Goal: Information Seeking & Learning: Find specific fact

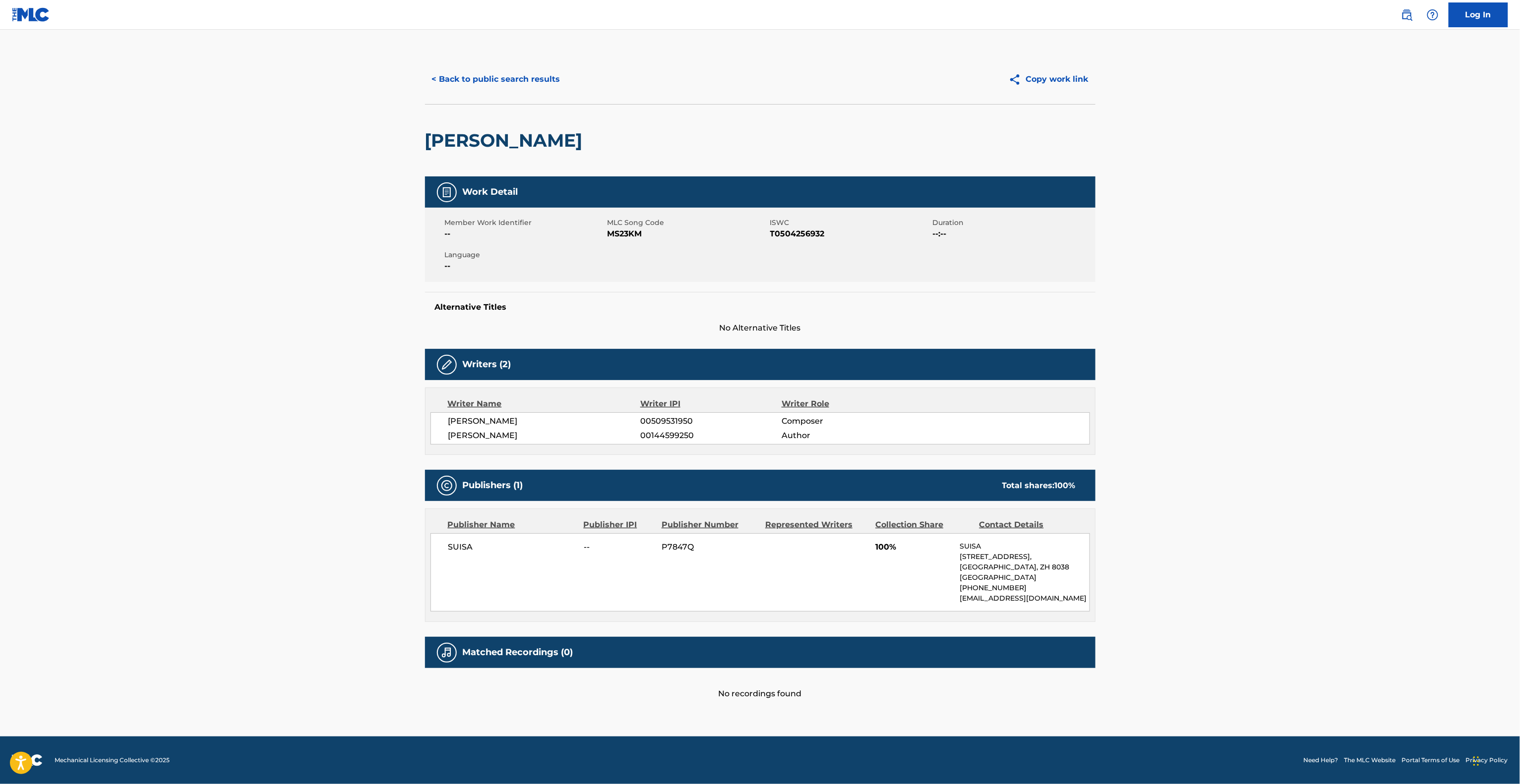
click at [1101, 500] on div "< Back to public search results Copy work link [PERSON_NAME] Work Detail Member…" at bounding box center [760, 377] width 695 height 646
click at [1134, 525] on main "< Back to public search results Copy work link [PERSON_NAME] Work Detail Member…" at bounding box center [760, 383] width 1520 height 707
click at [1137, 534] on main "< Back to public search results Copy work link [PERSON_NAME] Work Detail Member…" at bounding box center [760, 383] width 1520 height 707
click at [1146, 541] on main "< Back to public search results Copy work link [PERSON_NAME] Work Detail Member…" at bounding box center [760, 383] width 1520 height 707
click at [1148, 537] on main "< Back to public search results Copy work link [PERSON_NAME] Work Detail Member…" at bounding box center [760, 383] width 1520 height 707
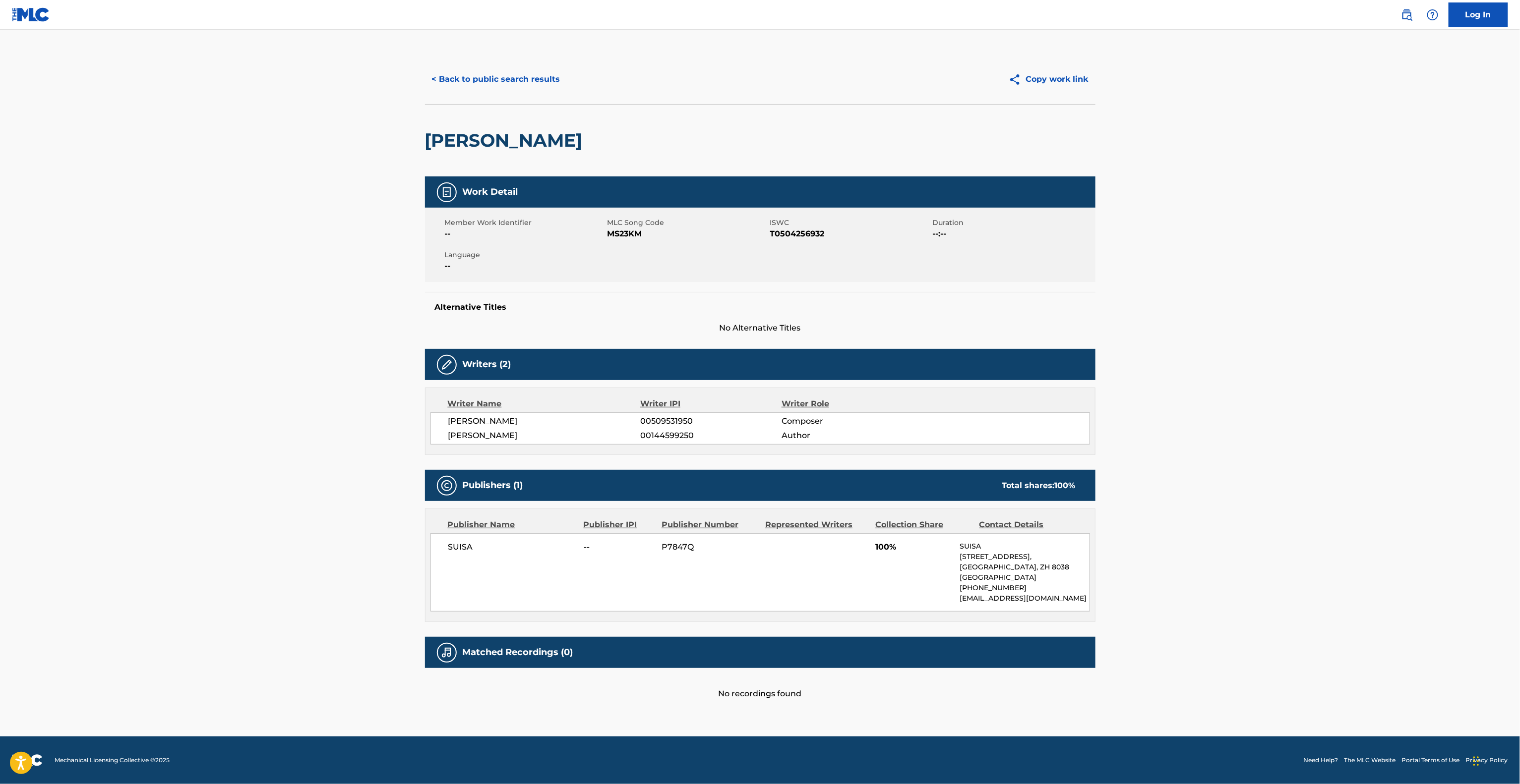
drag, startPoint x: 169, startPoint y: 139, endPoint x: 137, endPoint y: 211, distance: 78.8
click at [170, 132] on main "< Back to public search results Copy work link [PERSON_NAME] Work Detail Member…" at bounding box center [760, 383] width 1520 height 707
drag, startPoint x: 129, startPoint y: 230, endPoint x: 128, endPoint y: 261, distance: 31.0
click at [128, 231] on main "< Back to public search results Copy work link [PERSON_NAME] Work Detail Member…" at bounding box center [760, 383] width 1520 height 707
drag, startPoint x: 128, startPoint y: 261, endPoint x: 138, endPoint y: 336, distance: 75.7
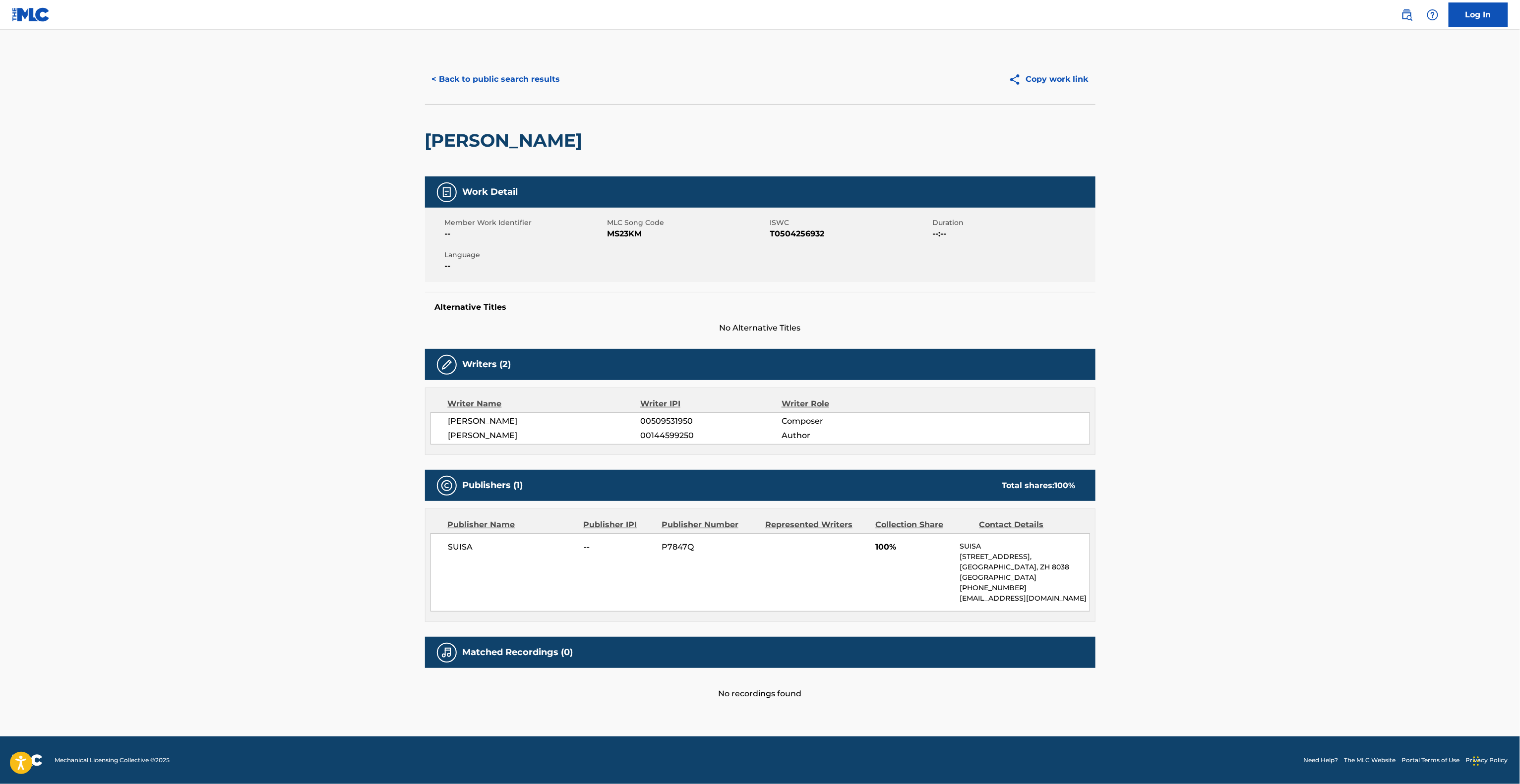
click at [129, 277] on main "< Back to public search results Copy work link [PERSON_NAME] Work Detail Member…" at bounding box center [760, 383] width 1520 height 707
drag, startPoint x: 138, startPoint y: 336, endPoint x: 137, endPoint y: 357, distance: 21.0
click at [138, 342] on main "< Back to public search results Copy work link [PERSON_NAME] Work Detail Member…" at bounding box center [760, 383] width 1520 height 707
click at [137, 365] on main "< Back to public search results Copy work link [PERSON_NAME] Work Detail Member…" at bounding box center [760, 383] width 1520 height 707
drag, startPoint x: 159, startPoint y: 382, endPoint x: 154, endPoint y: 396, distance: 14.9
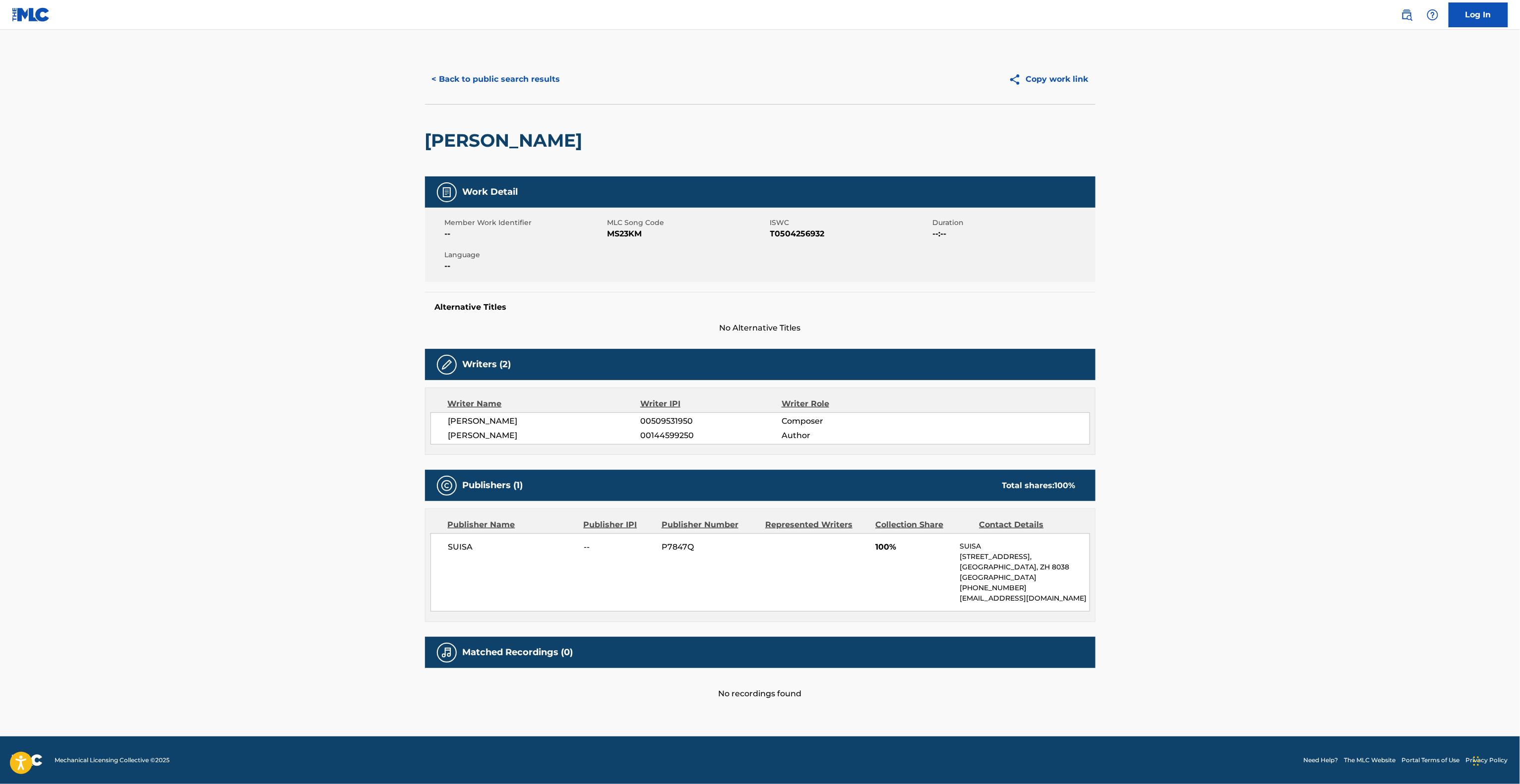
click at [154, 392] on main "< Back to public search results Copy work link [PERSON_NAME] Work Detail Member…" at bounding box center [760, 383] width 1520 height 707
drag, startPoint x: 154, startPoint y: 396, endPoint x: 154, endPoint y: 403, distance: 7.0
click at [154, 399] on main "< Back to public search results Copy work link [PERSON_NAME] Work Detail Member…" at bounding box center [760, 383] width 1520 height 707
click at [153, 403] on main "< Back to public search results Copy work link [PERSON_NAME] Work Detail Member…" at bounding box center [760, 383] width 1520 height 707
drag, startPoint x: 153, startPoint y: 407, endPoint x: 153, endPoint y: 415, distance: 8.0
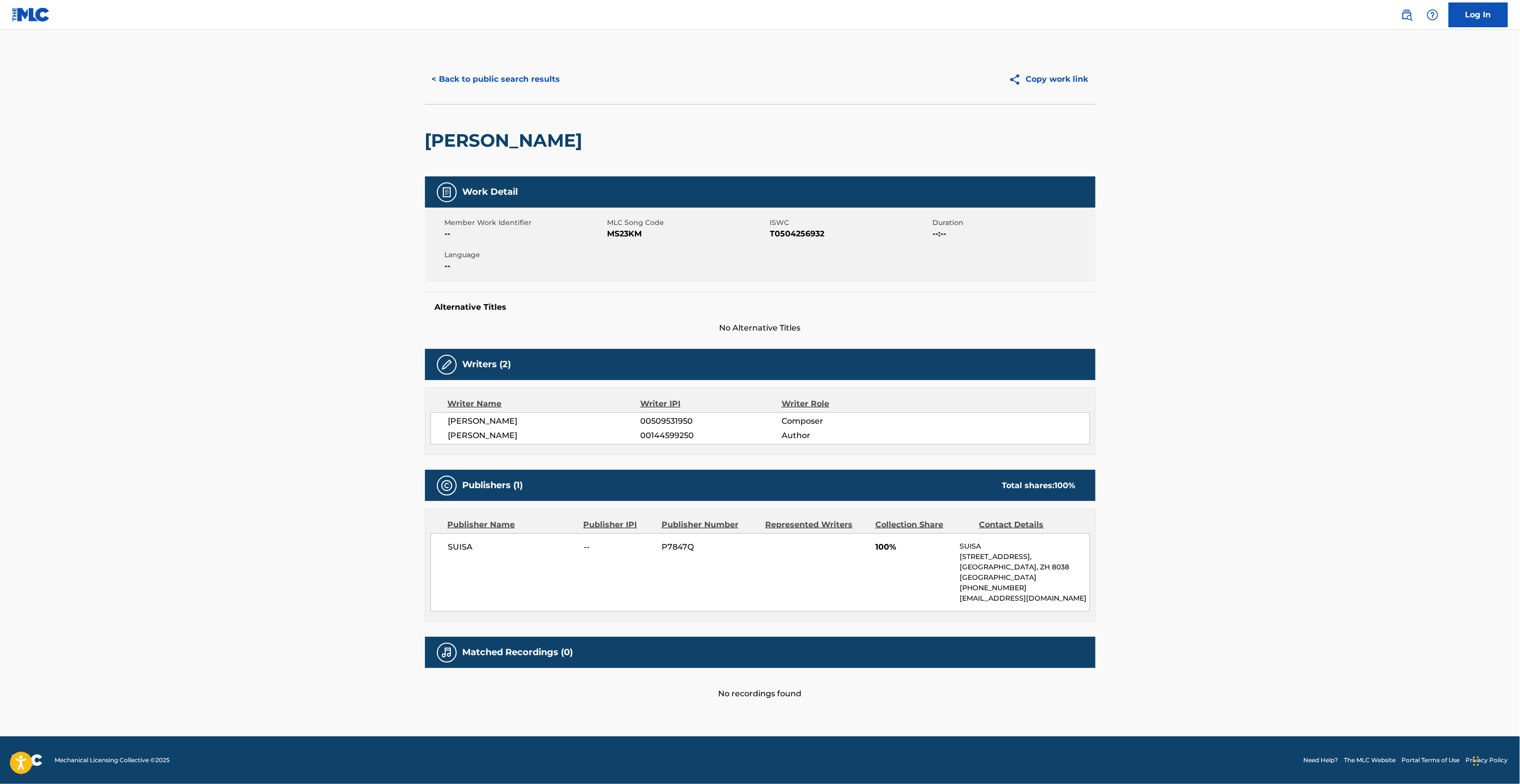
click at [153, 408] on main "< Back to public search results Copy work link [PERSON_NAME] Work Detail Member…" at bounding box center [760, 383] width 1520 height 707
drag, startPoint x: 153, startPoint y: 415, endPoint x: 172, endPoint y: 445, distance: 35.5
click at [154, 421] on main "< Back to public search results Copy work link [PERSON_NAME] Work Detail Member…" at bounding box center [760, 383] width 1520 height 707
click at [185, 445] on main "< Back to public search results Copy work link [PERSON_NAME] Work Detail Member…" at bounding box center [760, 383] width 1520 height 707
click at [185, 451] on main "< Back to public search results Copy work link [PERSON_NAME] Work Detail Member…" at bounding box center [760, 383] width 1520 height 707
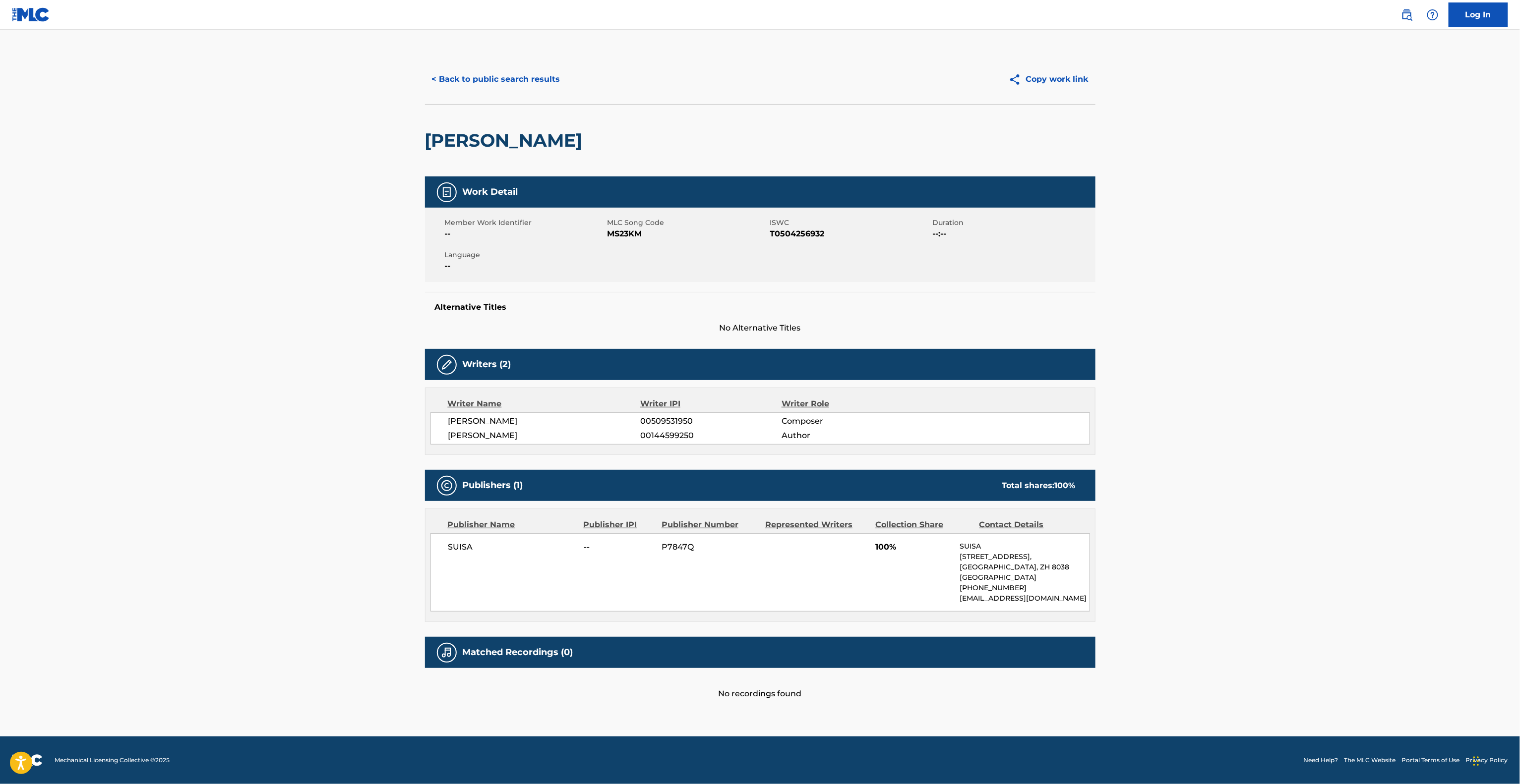
click at [134, 521] on main "< Back to public search results Copy work link [PERSON_NAME] Work Detail Member…" at bounding box center [760, 383] width 1520 height 707
click at [139, 522] on main "< Back to public search results Copy work link [PERSON_NAME] Work Detail Member…" at bounding box center [760, 383] width 1520 height 707
click at [139, 525] on main "< Back to public search results Copy work link [PERSON_NAME] Work Detail Member…" at bounding box center [760, 383] width 1520 height 707
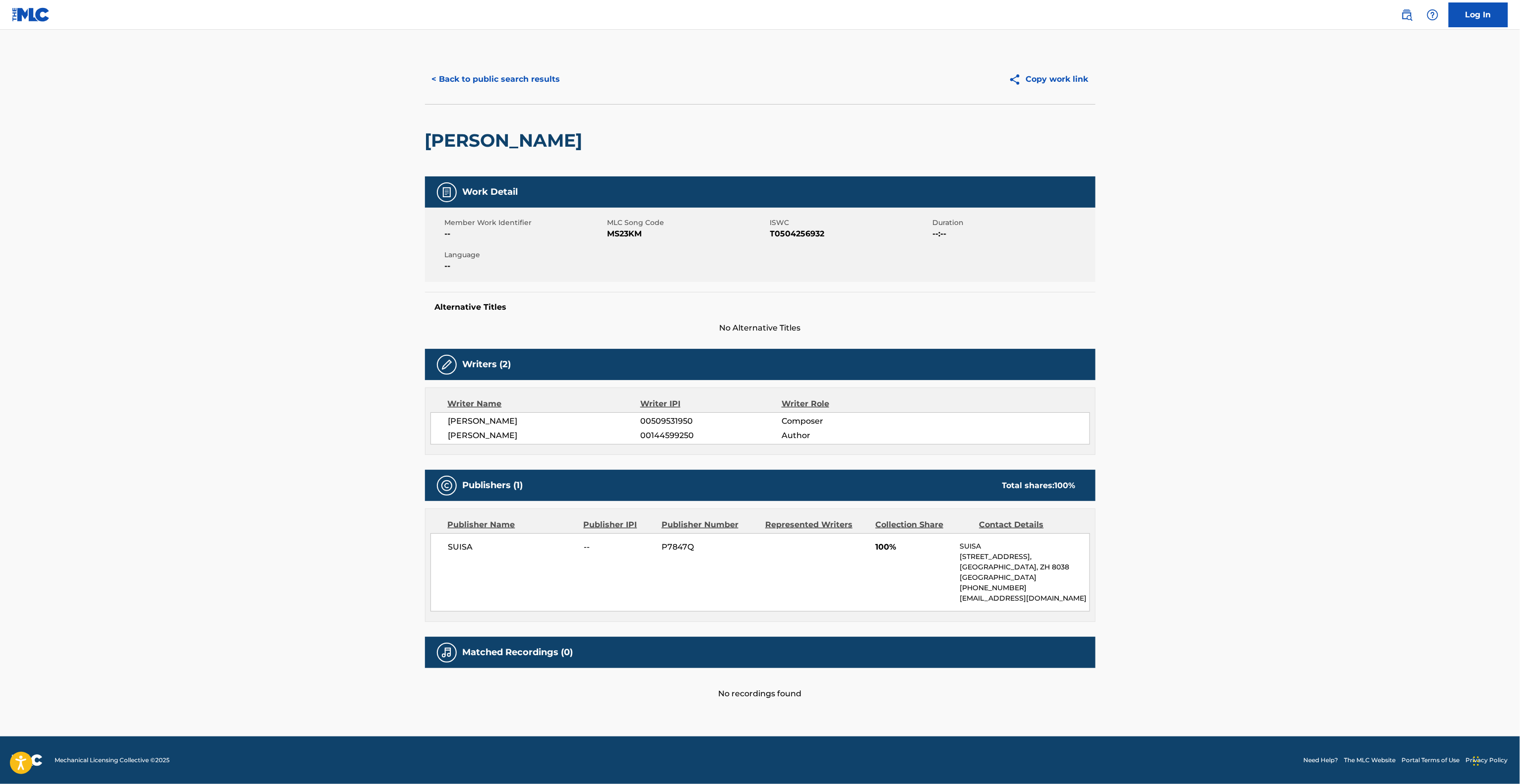
click at [139, 556] on main "< Back to public search results Copy work link [PERSON_NAME] Work Detail Member…" at bounding box center [760, 383] width 1520 height 707
click at [325, 340] on main "< Back to public search results Copy work link [PERSON_NAME] Work Detail Member…" at bounding box center [760, 383] width 1520 height 707
click at [297, 362] on main "< Back to public search results Copy work link [PERSON_NAME] Work Detail Member…" at bounding box center [760, 383] width 1520 height 707
drag, startPoint x: 259, startPoint y: 338, endPoint x: 257, endPoint y: 344, distance: 6.3
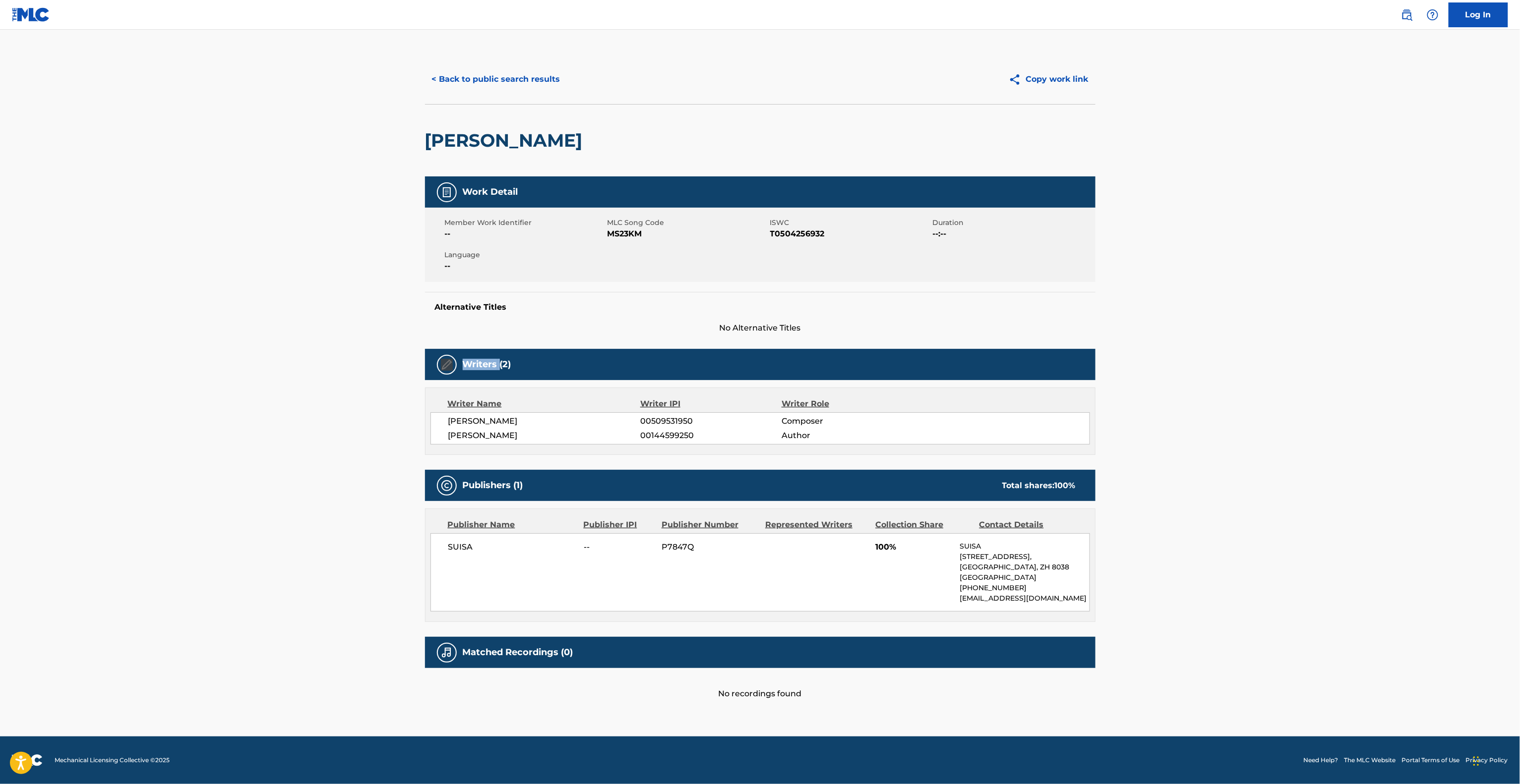
click at [258, 340] on main "< Back to public search results Copy work link [PERSON_NAME] Work Detail Member…" at bounding box center [760, 383] width 1520 height 707
click at [257, 345] on main "< Back to public search results Copy work link [PERSON_NAME] Work Detail Member…" at bounding box center [760, 383] width 1520 height 707
click at [259, 355] on main "< Back to public search results Copy work link [PERSON_NAME] Work Detail Member…" at bounding box center [760, 383] width 1520 height 707
click at [262, 377] on main "< Back to public search results Copy work link [PERSON_NAME] Work Detail Member…" at bounding box center [760, 383] width 1520 height 707
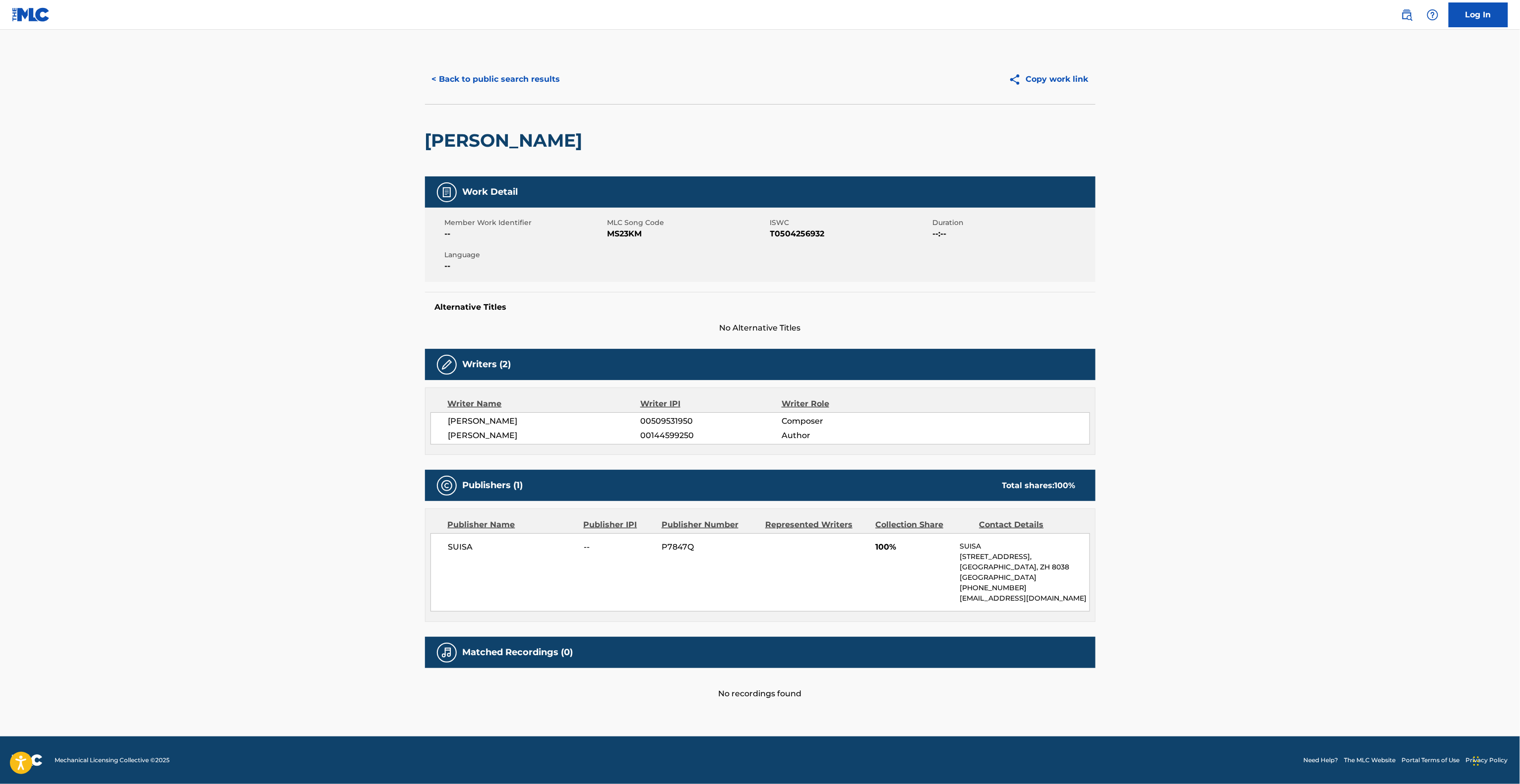
click at [262, 377] on main "< Back to public search results Copy work link [PERSON_NAME] Work Detail Member…" at bounding box center [760, 383] width 1520 height 707
click at [262, 377] on main "< Back to public search results Copy work link [PERSON_NAME] Work Detail Member…" at bounding box center [760, 383] width 1520 height 707
click at [308, 414] on main "< Back to public search results Copy work link [PERSON_NAME] Work Detail Member…" at bounding box center [760, 383] width 1520 height 707
click at [242, 397] on main "< Back to public search results Copy work link [PERSON_NAME] Work Detail Member…" at bounding box center [760, 383] width 1520 height 707
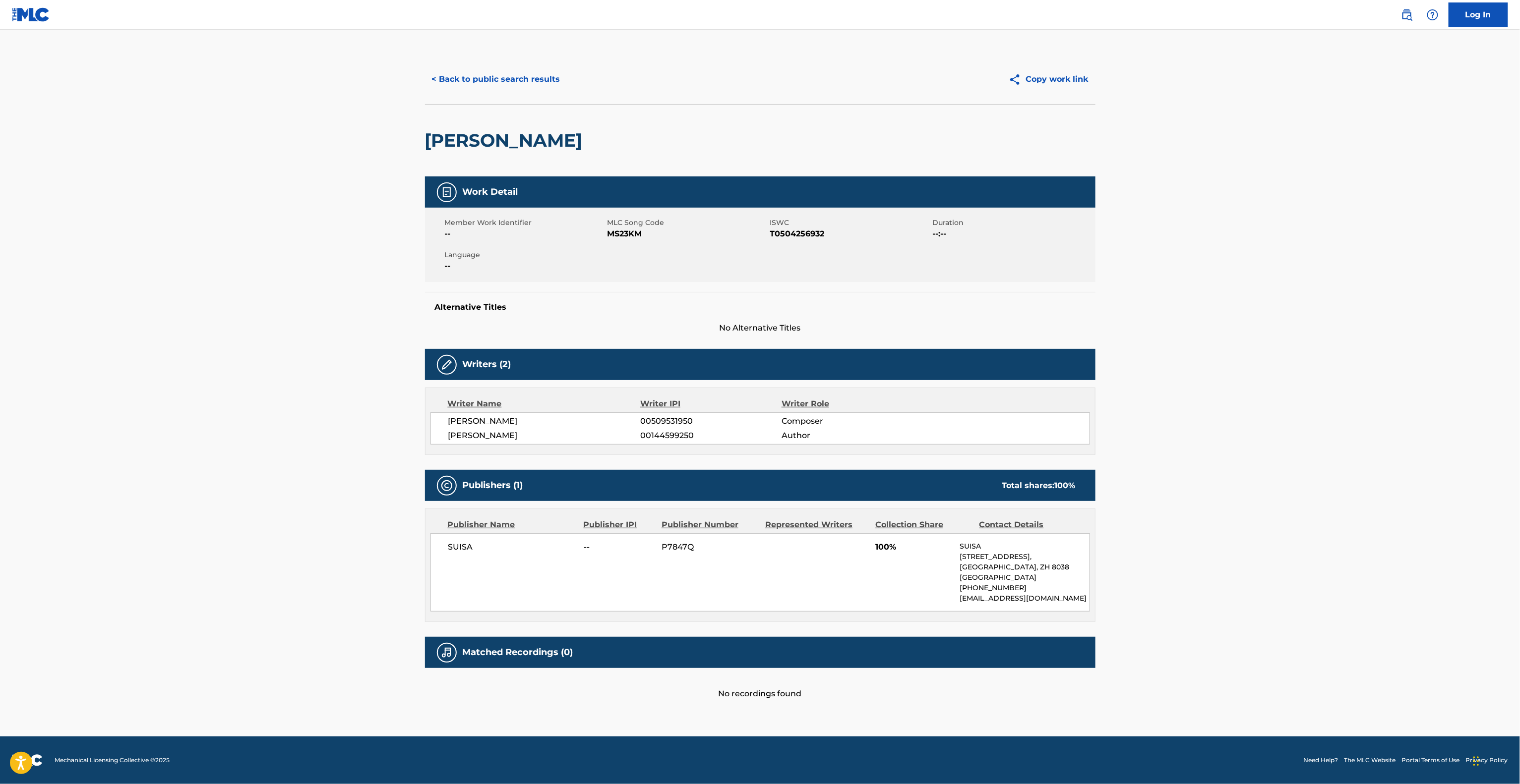
click at [242, 397] on main "< Back to public search results Copy work link [PERSON_NAME] Work Detail Member…" at bounding box center [760, 383] width 1520 height 707
click at [62, 403] on main "< Back to public search results Copy work link [PERSON_NAME] Work Detail Member…" at bounding box center [760, 383] width 1520 height 707
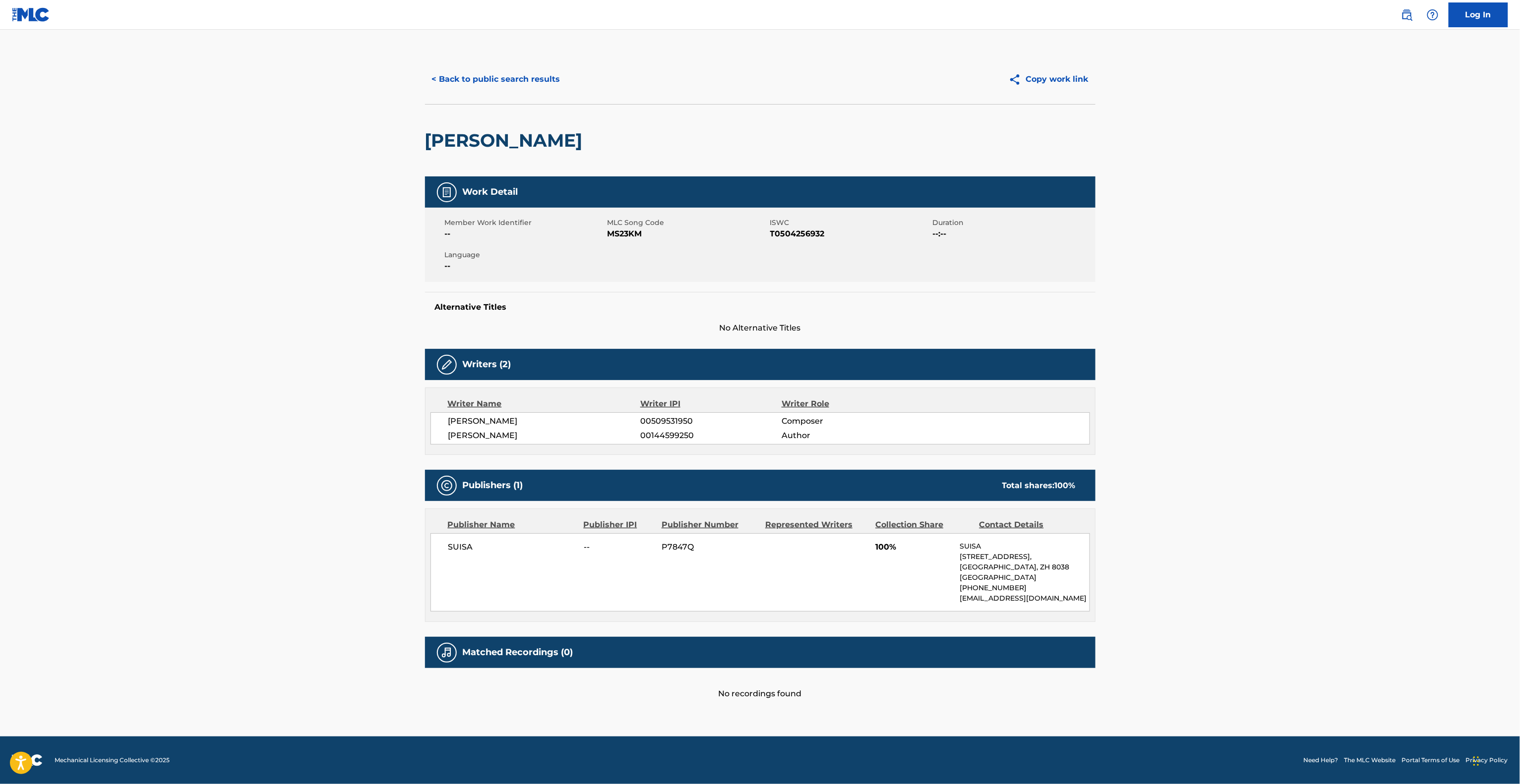
click at [62, 403] on main "< Back to public search results Copy work link [PERSON_NAME] Work Detail Member…" at bounding box center [760, 383] width 1520 height 707
drag, startPoint x: 58, startPoint y: 403, endPoint x: 54, endPoint y: 397, distance: 7.2
click at [60, 401] on main "< Back to public search results Copy work link [PERSON_NAME] Work Detail Member…" at bounding box center [760, 383] width 1520 height 707
click at [153, 429] on main "< Back to public search results Copy work link [PERSON_NAME] Work Detail Member…" at bounding box center [760, 383] width 1520 height 707
drag, startPoint x: 153, startPoint y: 429, endPoint x: 154, endPoint y: 440, distance: 11.0
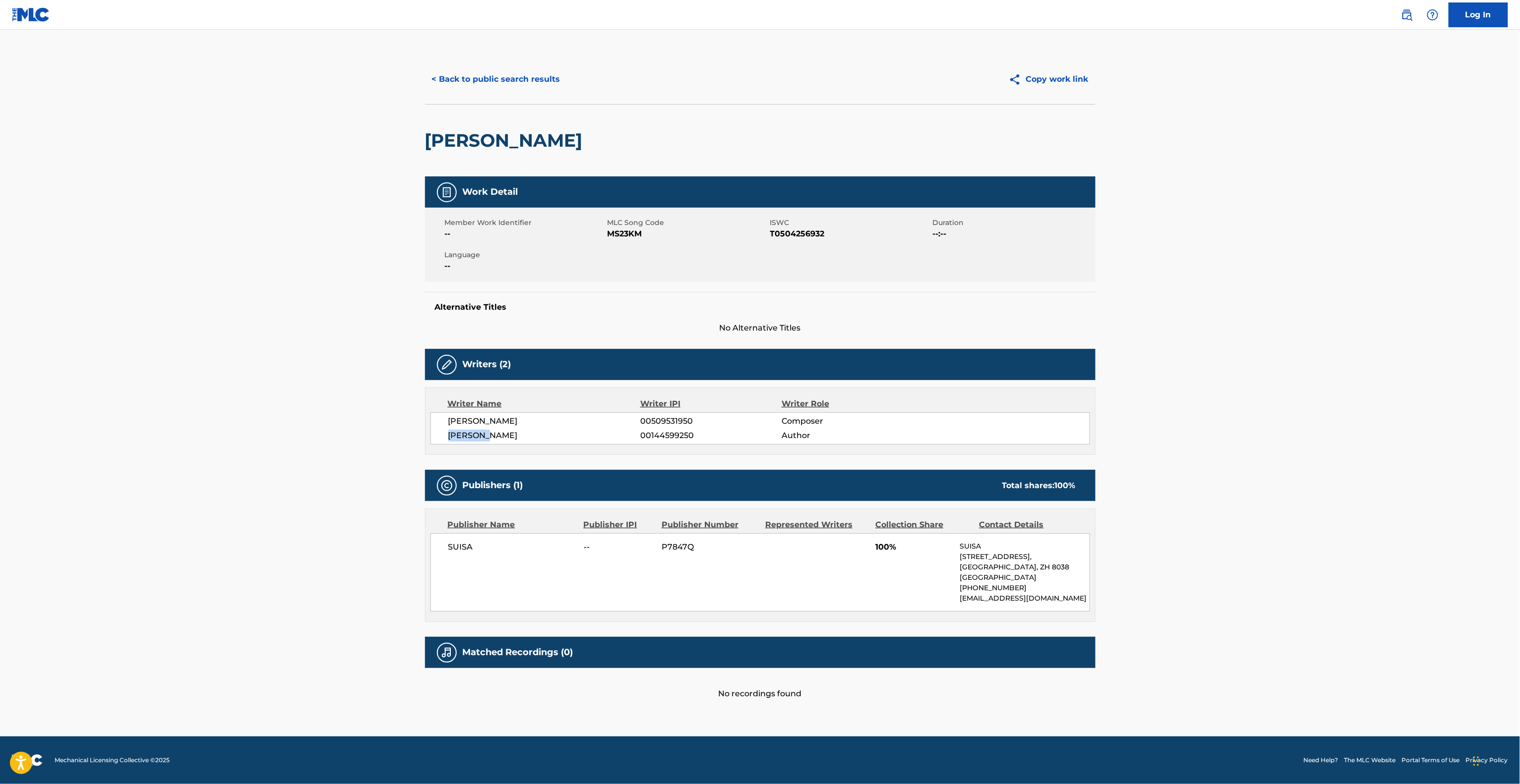
click at [151, 435] on main "< Back to public search results Copy work link [PERSON_NAME] Work Detail Member…" at bounding box center [760, 383] width 1520 height 707
click at [239, 472] on main "< Back to public search results Copy work link [PERSON_NAME] Work Detail Member…" at bounding box center [760, 383] width 1520 height 707
click at [133, 534] on main "< Back to public search results Copy work link [PERSON_NAME] Work Detail Member…" at bounding box center [760, 383] width 1520 height 707
drag, startPoint x: 178, startPoint y: 561, endPoint x: 195, endPoint y: 569, distance: 18.8
click at [178, 562] on main "< Back to public search results Copy work link [PERSON_NAME] Work Detail Member…" at bounding box center [760, 383] width 1520 height 707
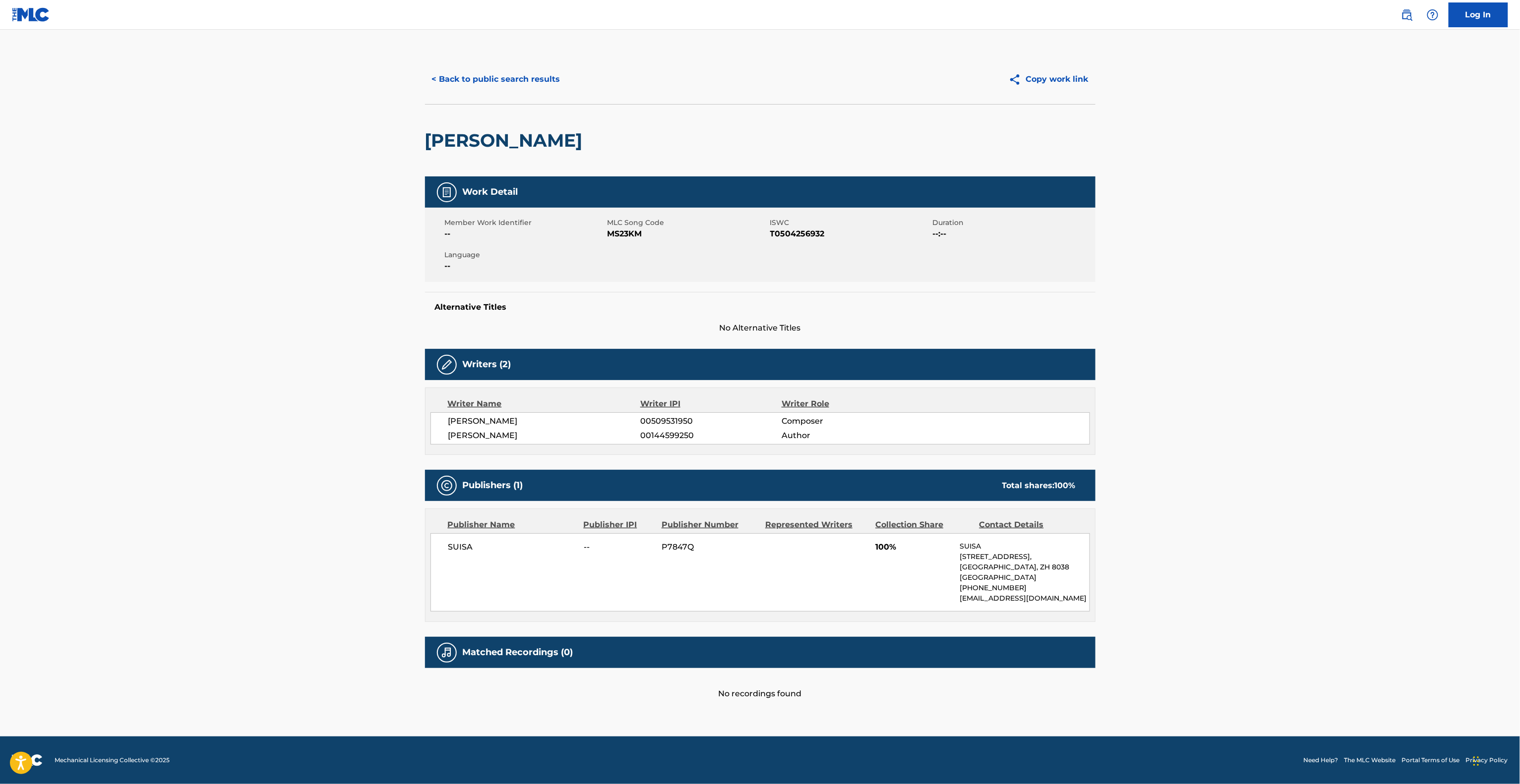
drag, startPoint x: 40, startPoint y: 491, endPoint x: 45, endPoint y: 504, distance: 13.9
click at [41, 491] on main "< Back to public search results Copy work link [PERSON_NAME] Work Detail Member…" at bounding box center [760, 383] width 1520 height 707
drag, startPoint x: 45, startPoint y: 504, endPoint x: 49, endPoint y: 520, distance: 16.5
click at [45, 504] on main "< Back to public search results Copy work link [PERSON_NAME] Work Detail Member…" at bounding box center [760, 383] width 1520 height 707
click at [65, 579] on main "< Back to public search results Copy work link [PERSON_NAME] Work Detail Member…" at bounding box center [760, 383] width 1520 height 707
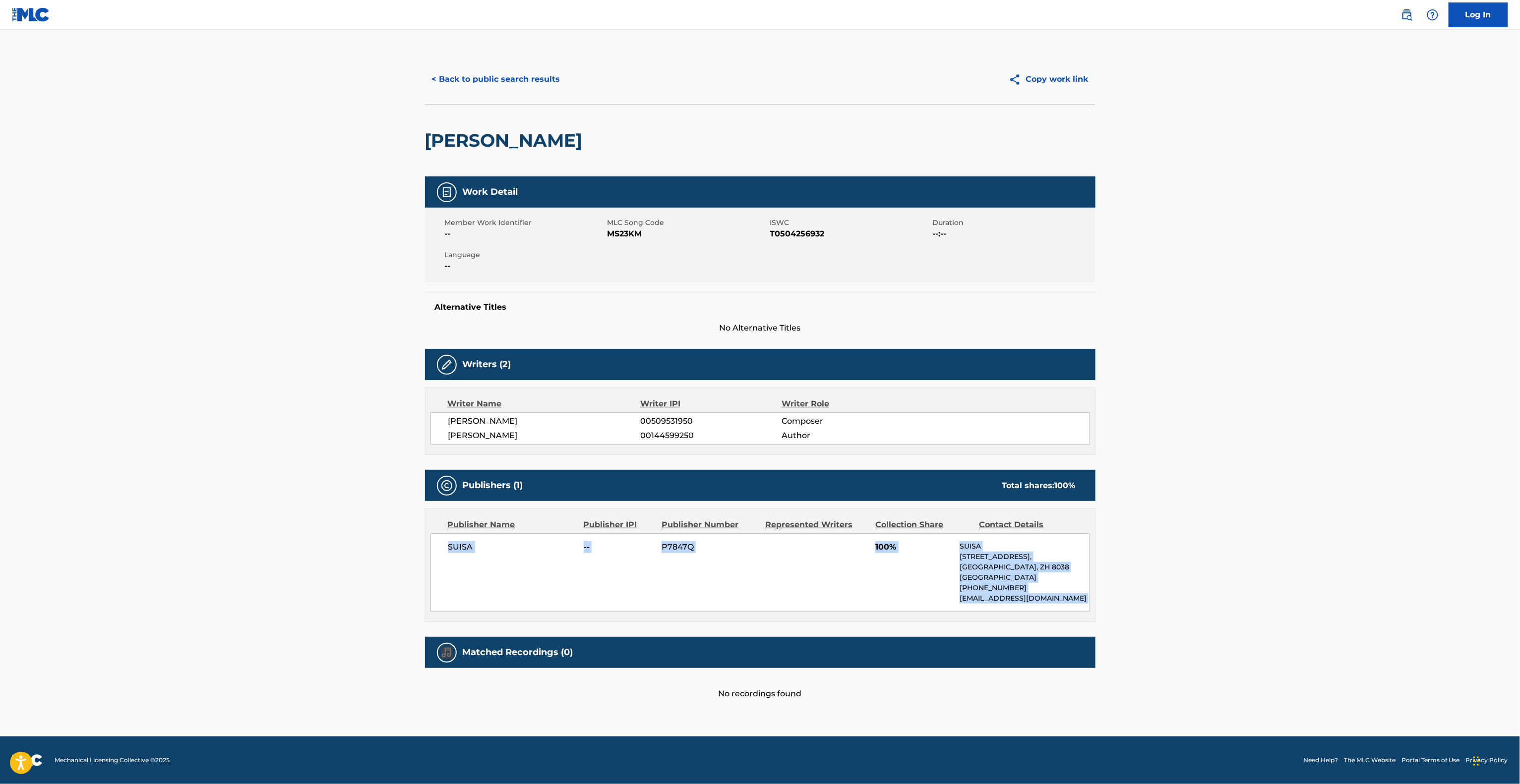
click at [91, 646] on main "< Back to public search results Copy work link [PERSON_NAME] Work Detail Member…" at bounding box center [760, 383] width 1520 height 707
click at [93, 698] on main "< Back to public search results Copy work link [PERSON_NAME] Work Detail Member…" at bounding box center [760, 383] width 1520 height 707
click at [1464, 416] on main "< Back to public search results Copy work link [PERSON_NAME] Work Detail Member…" at bounding box center [760, 383] width 1520 height 707
drag, startPoint x: 1464, startPoint y: 416, endPoint x: 1383, endPoint y: 457, distance: 90.8
click at [1383, 457] on main "< Back to public search results Copy work link [PERSON_NAME] Work Detail Member…" at bounding box center [760, 383] width 1520 height 707
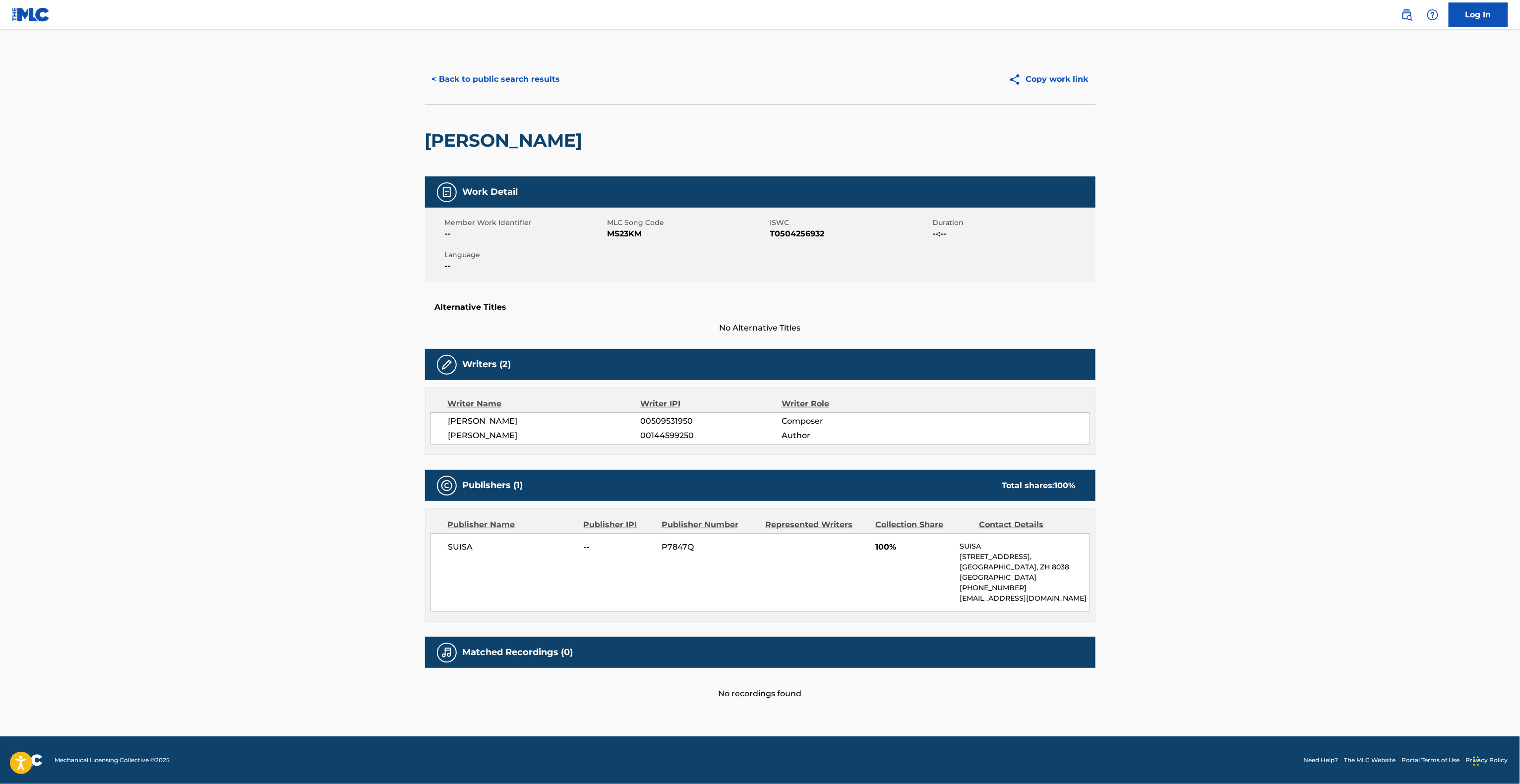
click at [1383, 457] on main "< Back to public search results Copy work link [PERSON_NAME] Work Detail Member…" at bounding box center [760, 383] width 1520 height 707
drag, startPoint x: 1383, startPoint y: 457, endPoint x: 1349, endPoint y: 421, distance: 49.5
click at [1351, 421] on main "< Back to public search results Copy work link [PERSON_NAME] Work Detail Member…" at bounding box center [760, 383] width 1520 height 707
drag, startPoint x: 192, startPoint y: 419, endPoint x: 151, endPoint y: 435, distance: 44.0
click at [151, 435] on main "< Back to public search results Copy work link [PERSON_NAME] Work Detail Member…" at bounding box center [760, 383] width 1520 height 707
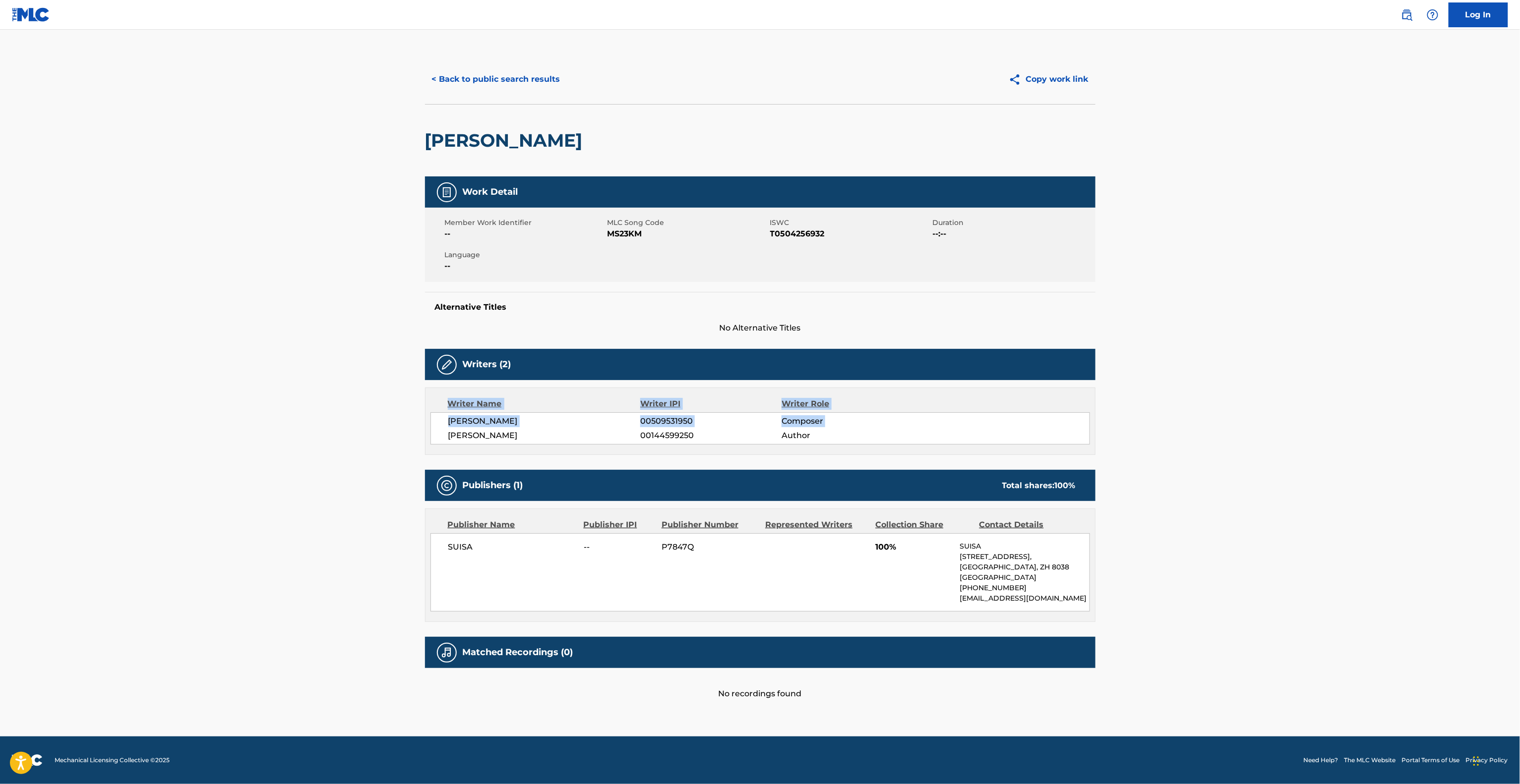
click at [152, 435] on main "< Back to public search results Copy work link [PERSON_NAME] Work Detail Member…" at bounding box center [760, 383] width 1520 height 707
click at [148, 409] on main "< Back to public search results Copy work link [PERSON_NAME] Work Detail Member…" at bounding box center [760, 383] width 1520 height 707
click at [152, 456] on main "< Back to public search results Copy work link [PERSON_NAME] Work Detail Member…" at bounding box center [760, 383] width 1520 height 707
click at [154, 461] on main "< Back to public search results Copy work link [PERSON_NAME] Work Detail Member…" at bounding box center [760, 383] width 1520 height 707
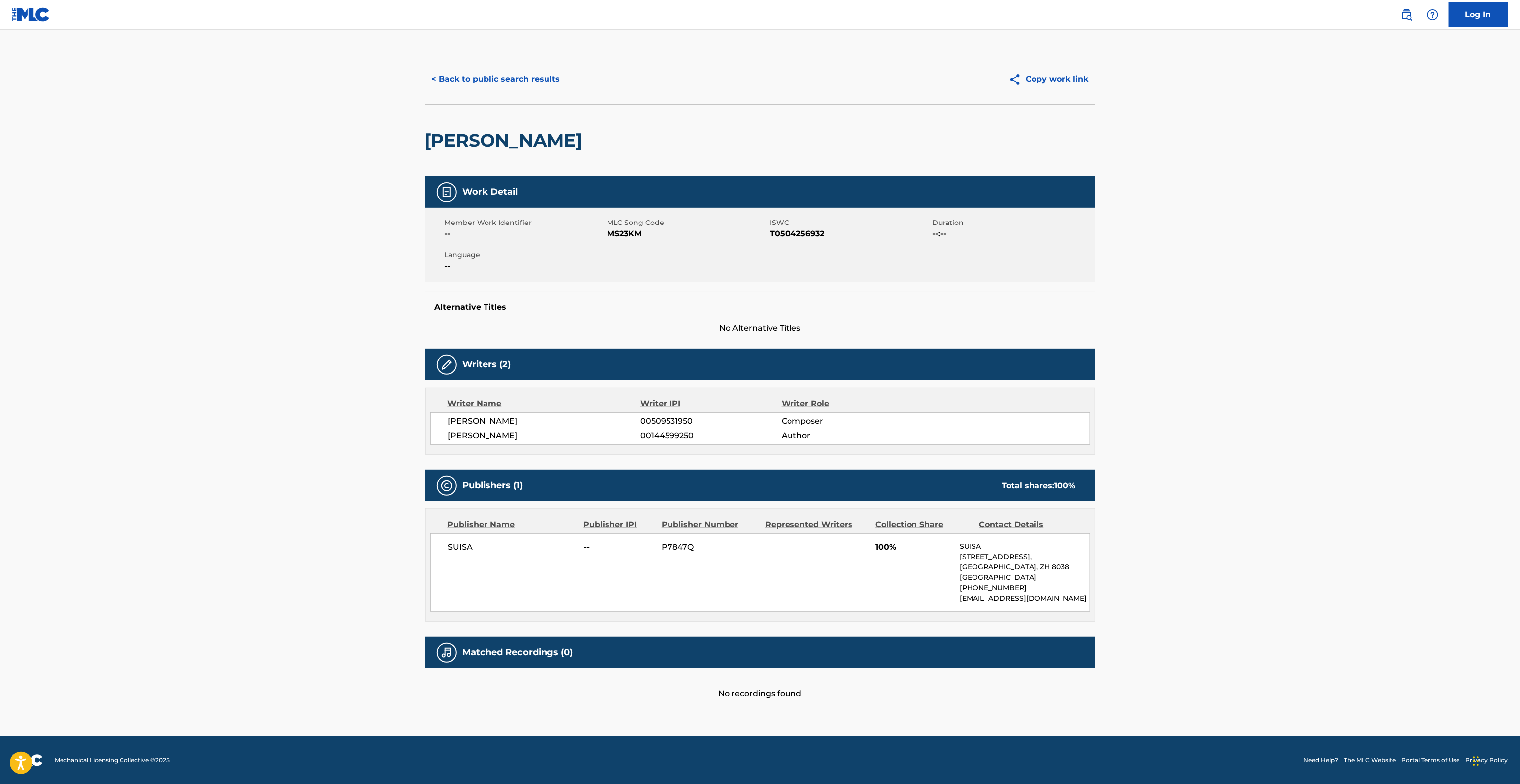
click at [158, 470] on main "< Back to public search results Copy work link [PERSON_NAME] Work Detail Member…" at bounding box center [760, 383] width 1520 height 707
drag, startPoint x: 1167, startPoint y: 717, endPoint x: 1172, endPoint y: 693, distance: 24.5
click at [1172, 693] on main "< Back to public search results Copy work link [PERSON_NAME] Work Detail Member…" at bounding box center [760, 383] width 1520 height 707
drag, startPoint x: 1178, startPoint y: 689, endPoint x: 1161, endPoint y: 627, distance: 64.3
click at [1165, 630] on main "< Back to public search results Copy work link [PERSON_NAME] Work Detail Member…" at bounding box center [760, 383] width 1520 height 707
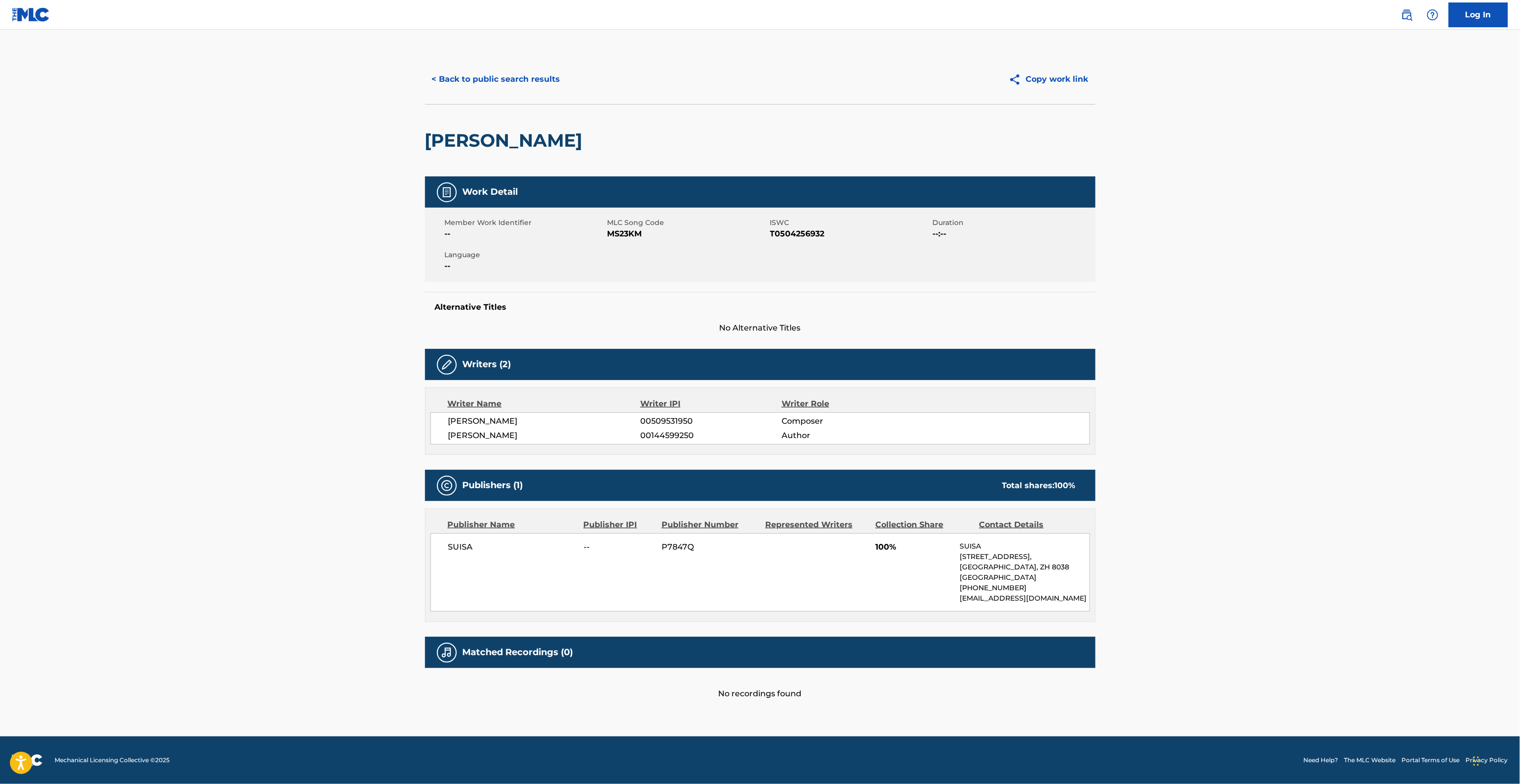
click at [1208, 590] on main "< Back to public search results Copy work link [PERSON_NAME] Work Detail Member…" at bounding box center [760, 383] width 1520 height 707
click at [1329, 203] on main "< Back to public search results Copy work link [PERSON_NAME] Work Detail Member…" at bounding box center [760, 383] width 1520 height 707
drag, startPoint x: 1329, startPoint y: 203, endPoint x: 1325, endPoint y: 212, distance: 9.8
click at [1329, 206] on main "< Back to public search results Copy work link [PERSON_NAME] Work Detail Member…" at bounding box center [760, 383] width 1520 height 707
click at [1325, 212] on main "< Back to public search results Copy work link [PERSON_NAME] Work Detail Member…" at bounding box center [760, 383] width 1520 height 707
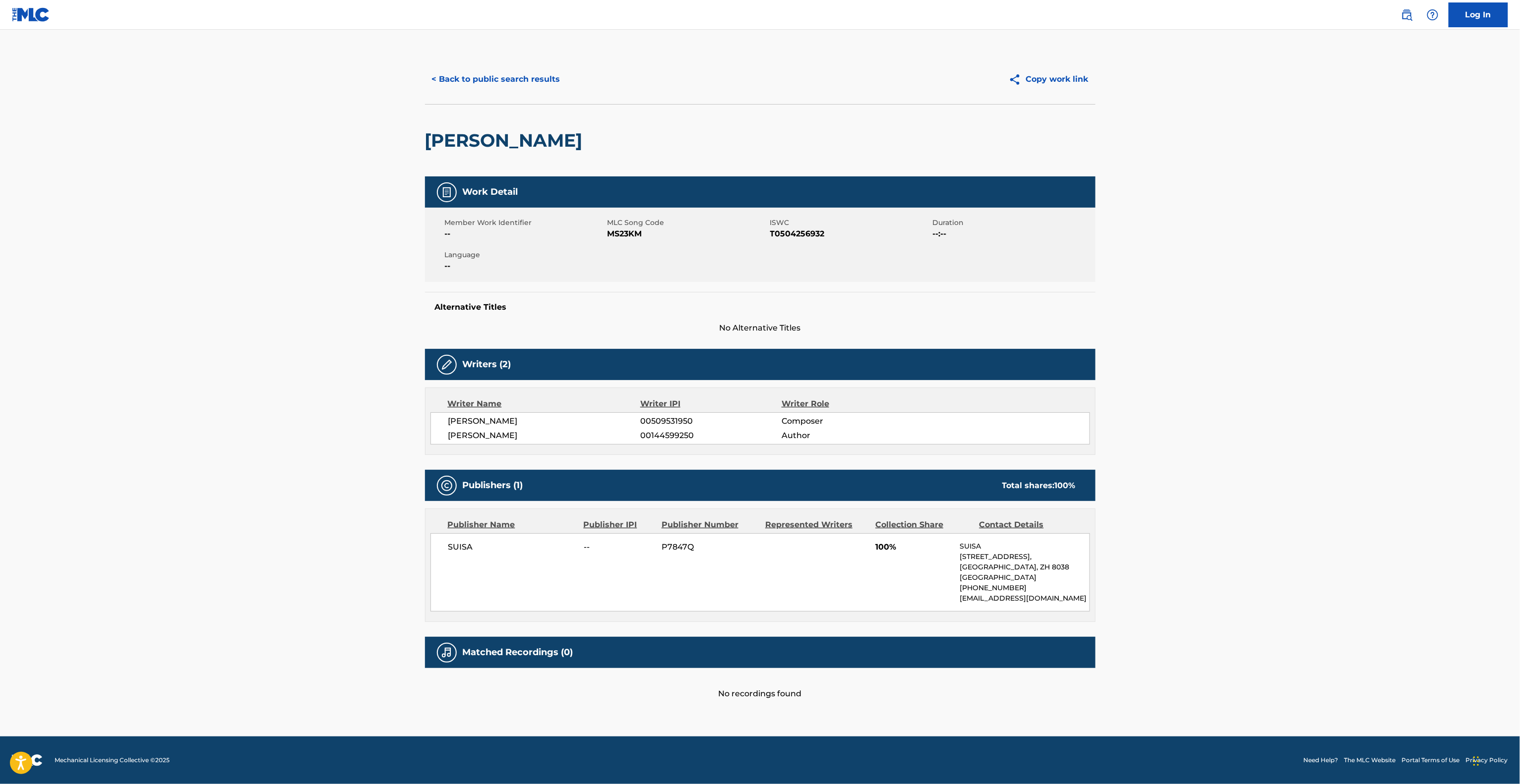
click at [1212, 280] on main "< Back to public search results Copy work link [PERSON_NAME] Work Detail Member…" at bounding box center [760, 383] width 1520 height 707
drag, startPoint x: 1212, startPoint y: 280, endPoint x: 1212, endPoint y: 288, distance: 8.0
click at [1212, 282] on main "< Back to public search results Copy work link [PERSON_NAME] Work Detail Member…" at bounding box center [760, 383] width 1520 height 707
drag, startPoint x: 1212, startPoint y: 288, endPoint x: 1217, endPoint y: 301, distance: 13.9
click at [1216, 297] on main "< Back to public search results Copy work link [PERSON_NAME] Work Detail Member…" at bounding box center [760, 383] width 1520 height 707
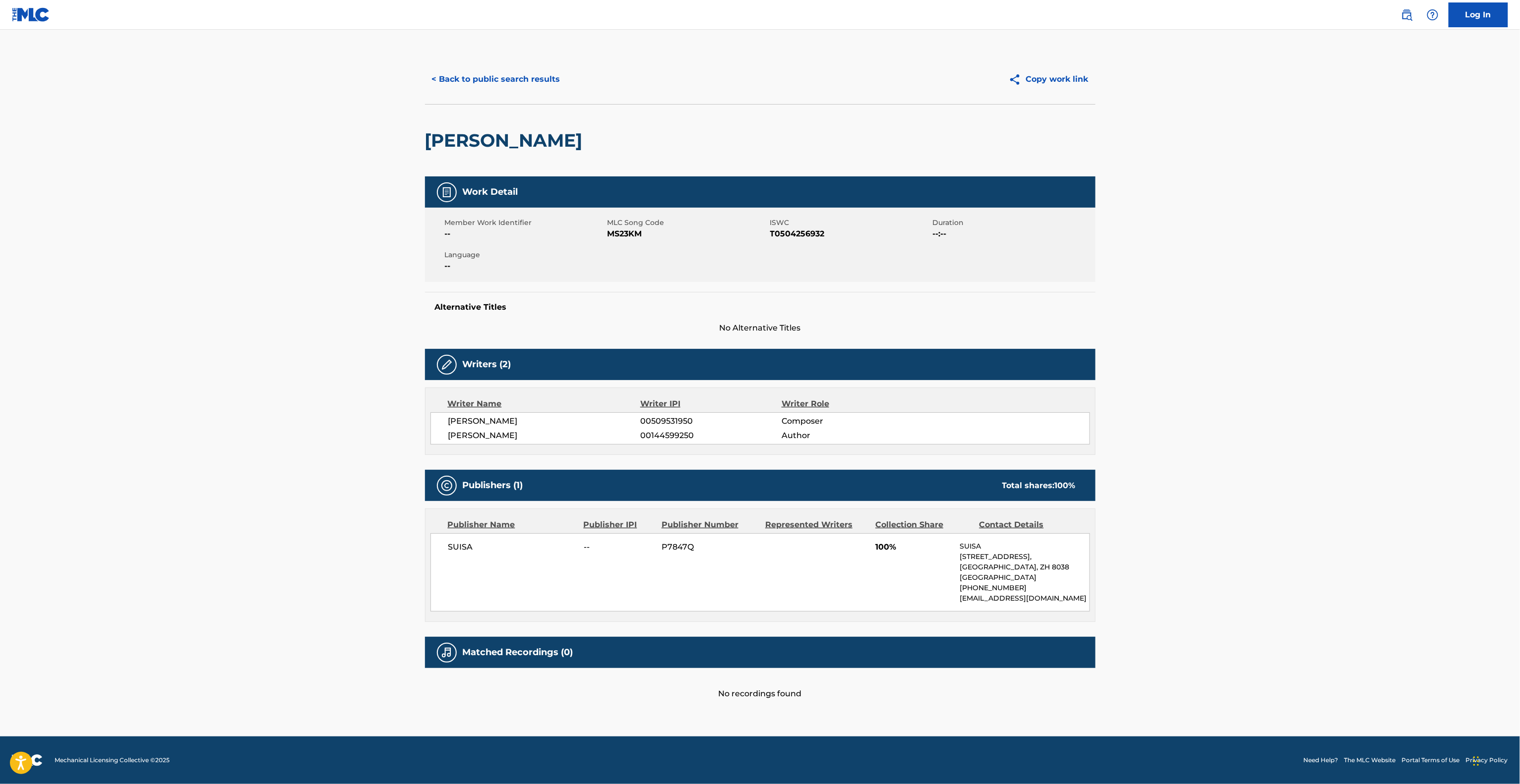
drag, startPoint x: 1214, startPoint y: 306, endPoint x: 1214, endPoint y: 394, distance: 88.0
click at [1214, 331] on main "< Back to public search results Copy work link [PERSON_NAME] Work Detail Member…" at bounding box center [760, 383] width 1520 height 707
click at [1214, 403] on main "< Back to public search results Copy work link [PERSON_NAME] Work Detail Member…" at bounding box center [760, 383] width 1520 height 707
click at [1241, 424] on main "< Back to public search results Copy work link [PERSON_NAME] Work Detail Member…" at bounding box center [760, 383] width 1520 height 707
click at [1231, 362] on main "< Back to public search results Copy work link [PERSON_NAME] Work Detail Member…" at bounding box center [760, 383] width 1520 height 707
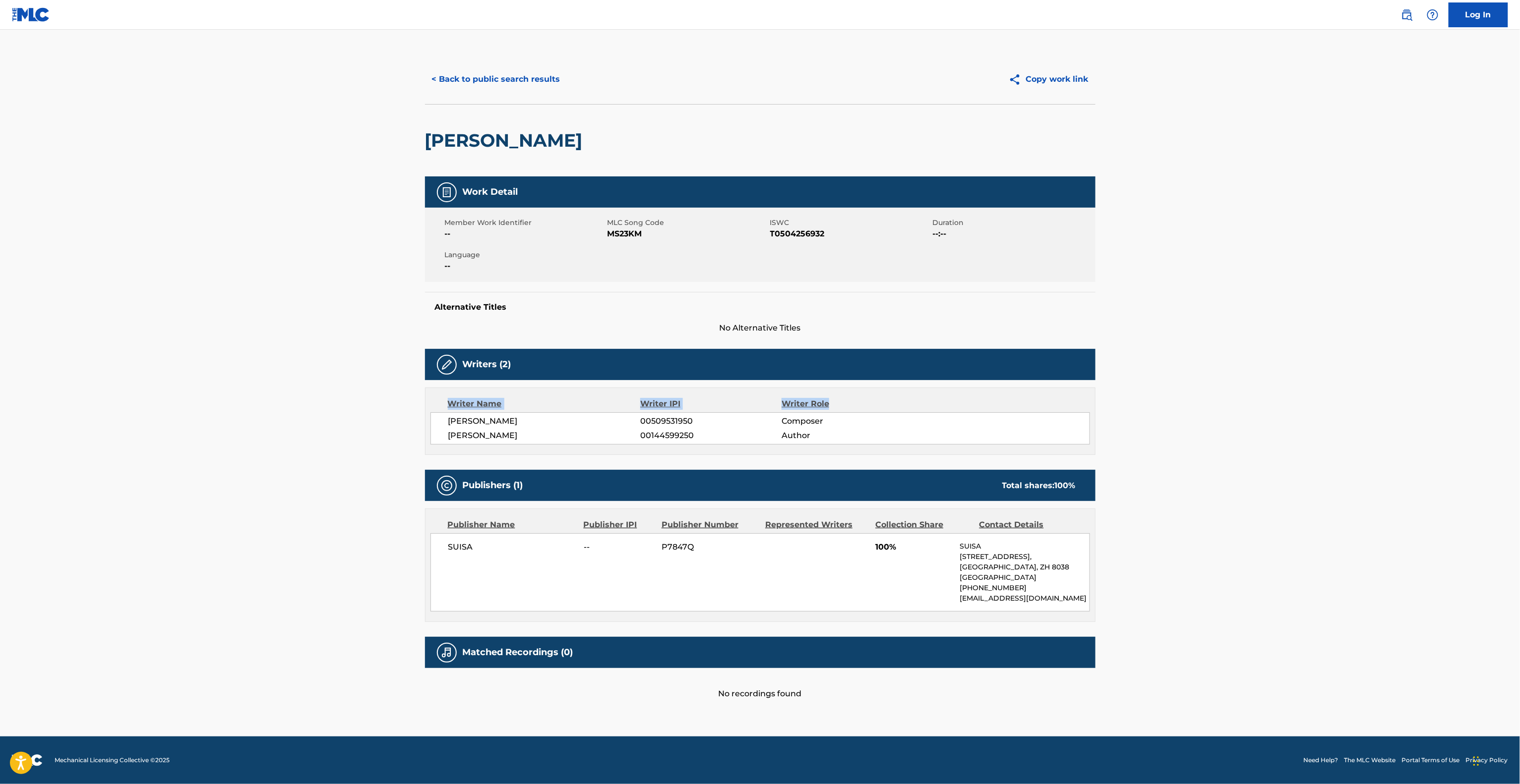
click at [1226, 390] on main "< Back to public search results Copy work link [PERSON_NAME] Work Detail Member…" at bounding box center [760, 383] width 1520 height 707
click at [1224, 386] on main "< Back to public search results Copy work link [PERSON_NAME] Work Detail Member…" at bounding box center [760, 383] width 1520 height 707
click at [1221, 407] on main "< Back to public search results Copy work link [PERSON_NAME] Work Detail Member…" at bounding box center [760, 383] width 1520 height 707
drag, startPoint x: 1223, startPoint y: 406, endPoint x: 1229, endPoint y: 398, distance: 10.0
click at [1229, 398] on main "< Back to public search results Copy work link [PERSON_NAME] Work Detail Member…" at bounding box center [760, 383] width 1520 height 707
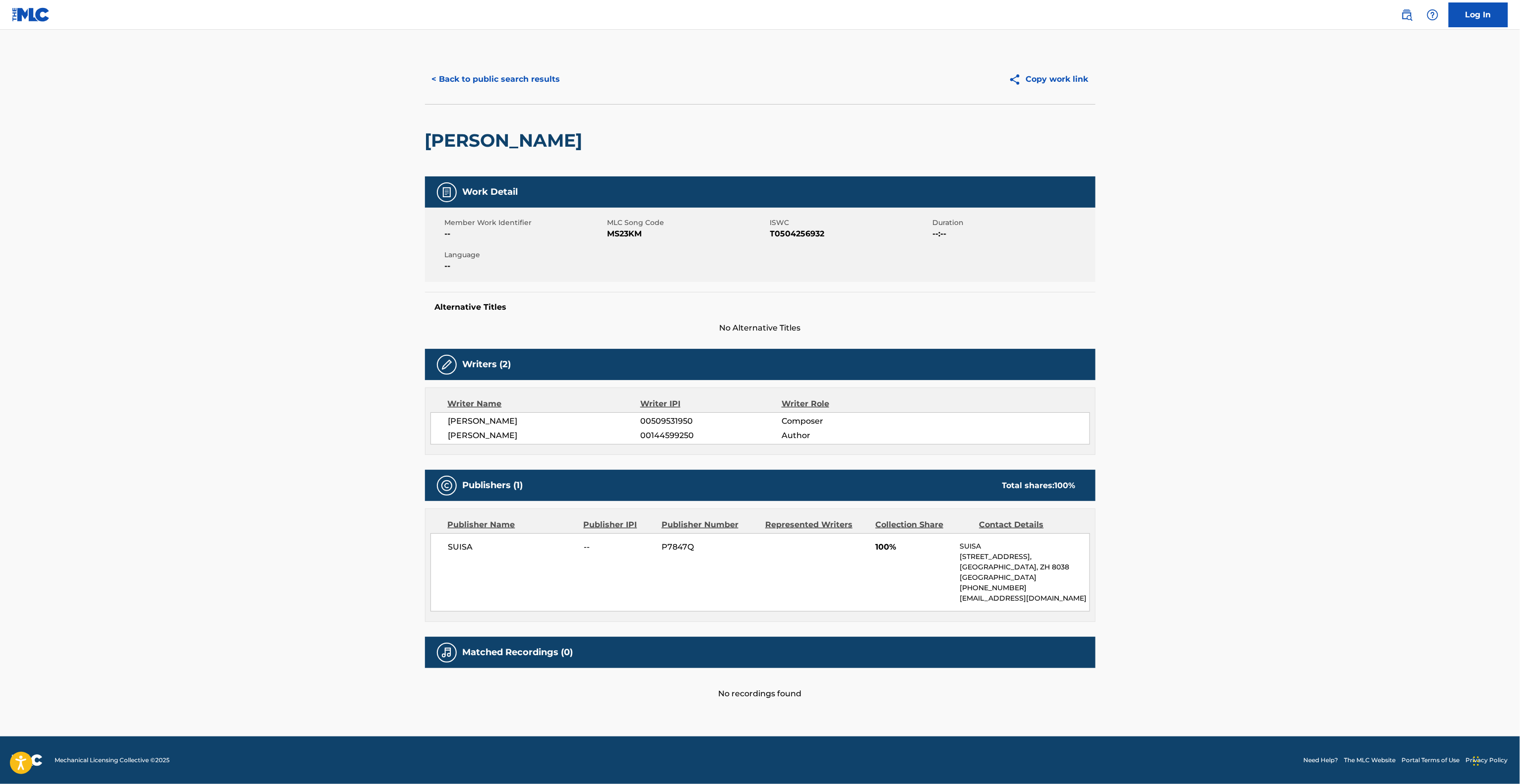
click at [1231, 399] on main "< Back to public search results Copy work link [PERSON_NAME] Work Detail Member…" at bounding box center [760, 383] width 1520 height 707
drag, startPoint x: 1235, startPoint y: 430, endPoint x: 1262, endPoint y: 455, distance: 36.8
click at [1248, 455] on main "< Back to public search results Copy work link [PERSON_NAME] Work Detail Member…" at bounding box center [760, 383] width 1520 height 707
click at [1332, 377] on main "< Back to public search results Copy work link [PERSON_NAME] Work Detail Member…" at bounding box center [760, 383] width 1520 height 707
click at [1327, 342] on main "< Back to public search results Copy work link [PERSON_NAME] Work Detail Member…" at bounding box center [760, 383] width 1520 height 707
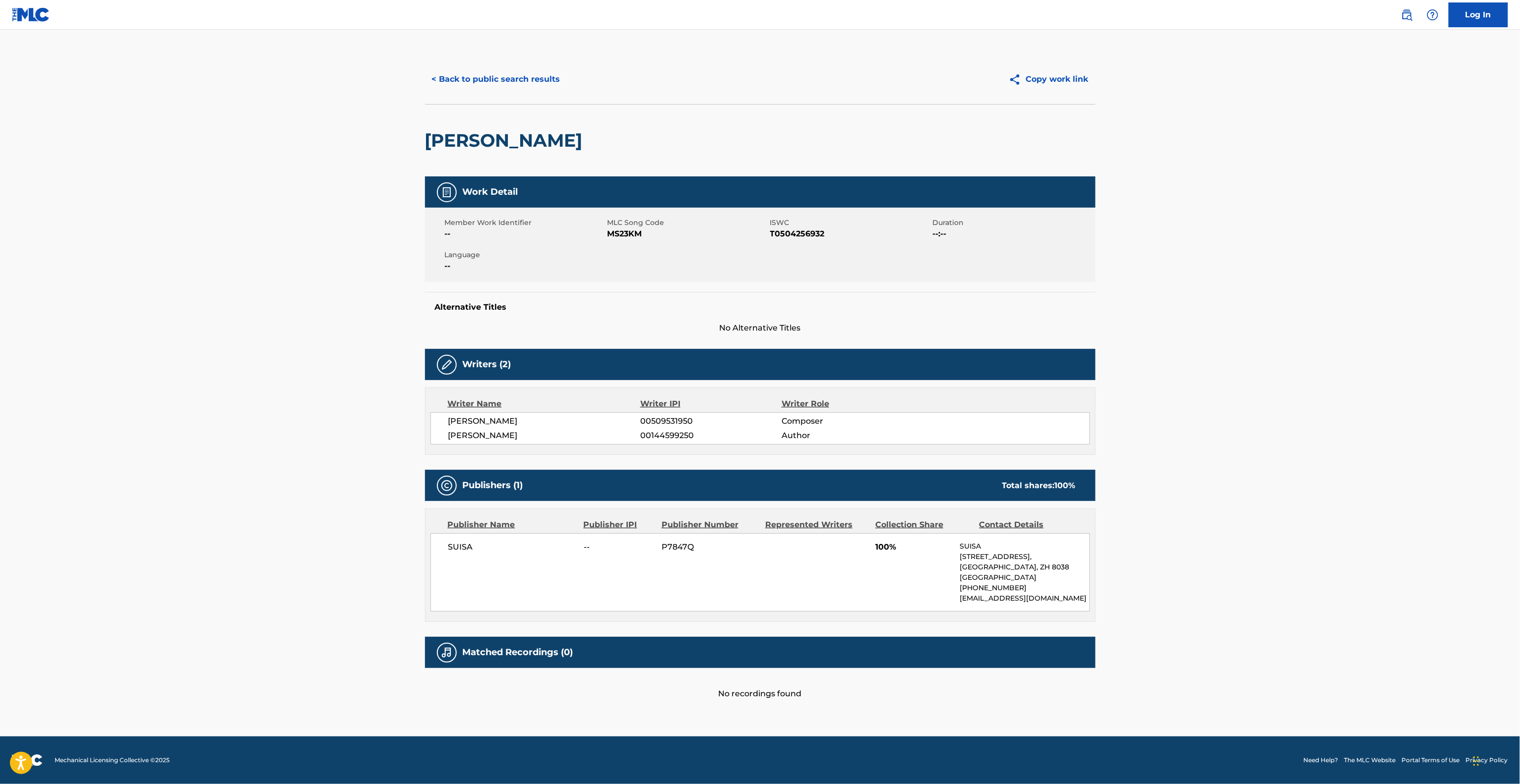
click at [1319, 365] on main "< Back to public search results Copy work link [PERSON_NAME] Work Detail Member…" at bounding box center [760, 383] width 1520 height 707
click at [1315, 368] on main "< Back to public search results Copy work link [PERSON_NAME] Work Detail Member…" at bounding box center [760, 383] width 1520 height 707
click at [1251, 279] on main "< Back to public search results Copy work link [PERSON_NAME] Work Detail Member…" at bounding box center [760, 383] width 1520 height 707
click at [1217, 407] on main "< Back to public search results Copy work link [PERSON_NAME] Work Detail Member…" at bounding box center [760, 383] width 1520 height 707
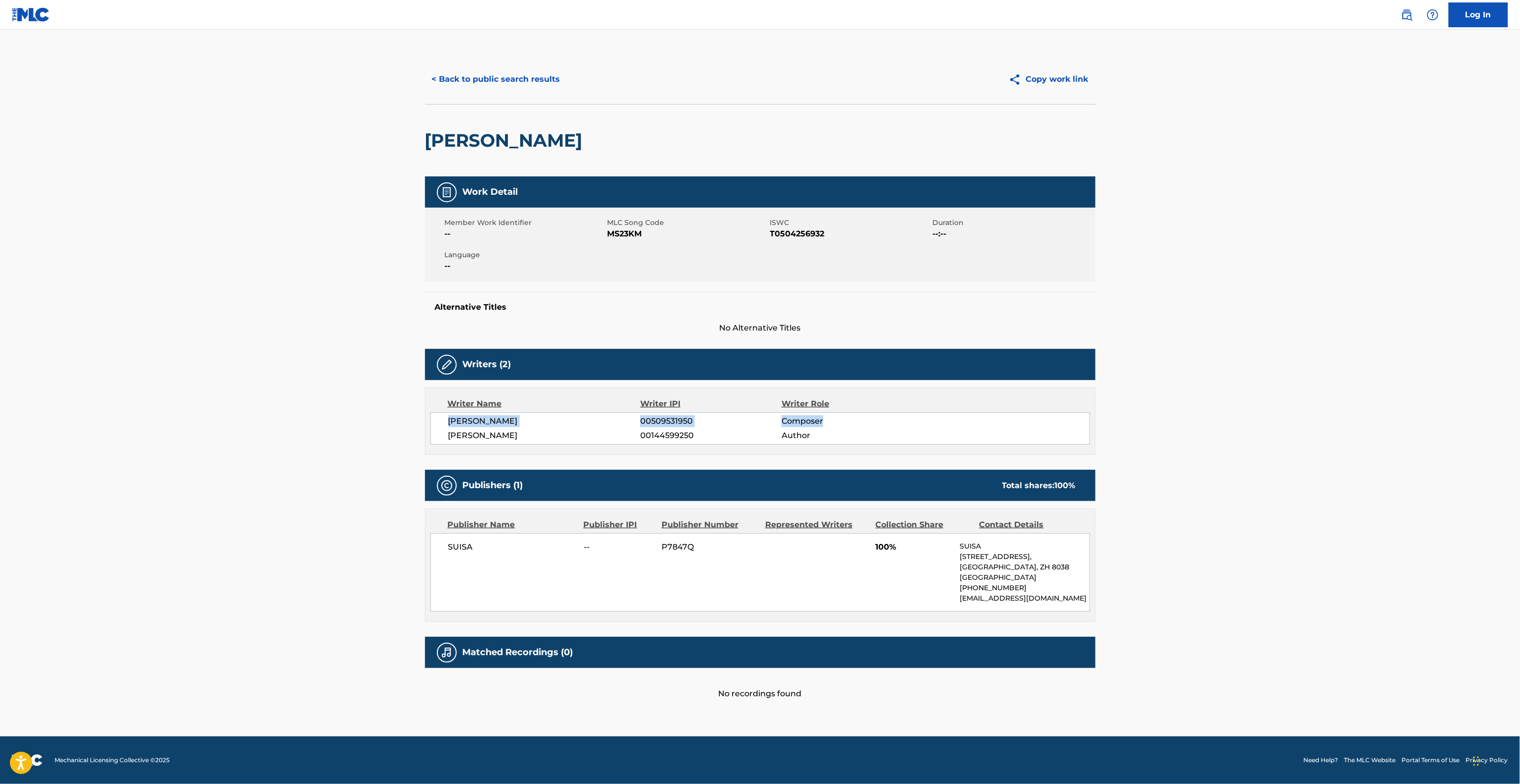
drag, startPoint x: 1250, startPoint y: 419, endPoint x: 1252, endPoint y: 408, distance: 11.2
click at [1252, 408] on main "< Back to public search results Copy work link [PERSON_NAME] Work Detail Member…" at bounding box center [760, 383] width 1520 height 707
drag, startPoint x: 1250, startPoint y: 408, endPoint x: 1250, endPoint y: 413, distance: 5.0
click at [1247, 408] on main "< Back to public search results Copy work link [PERSON_NAME] Work Detail Member…" at bounding box center [760, 383] width 1520 height 707
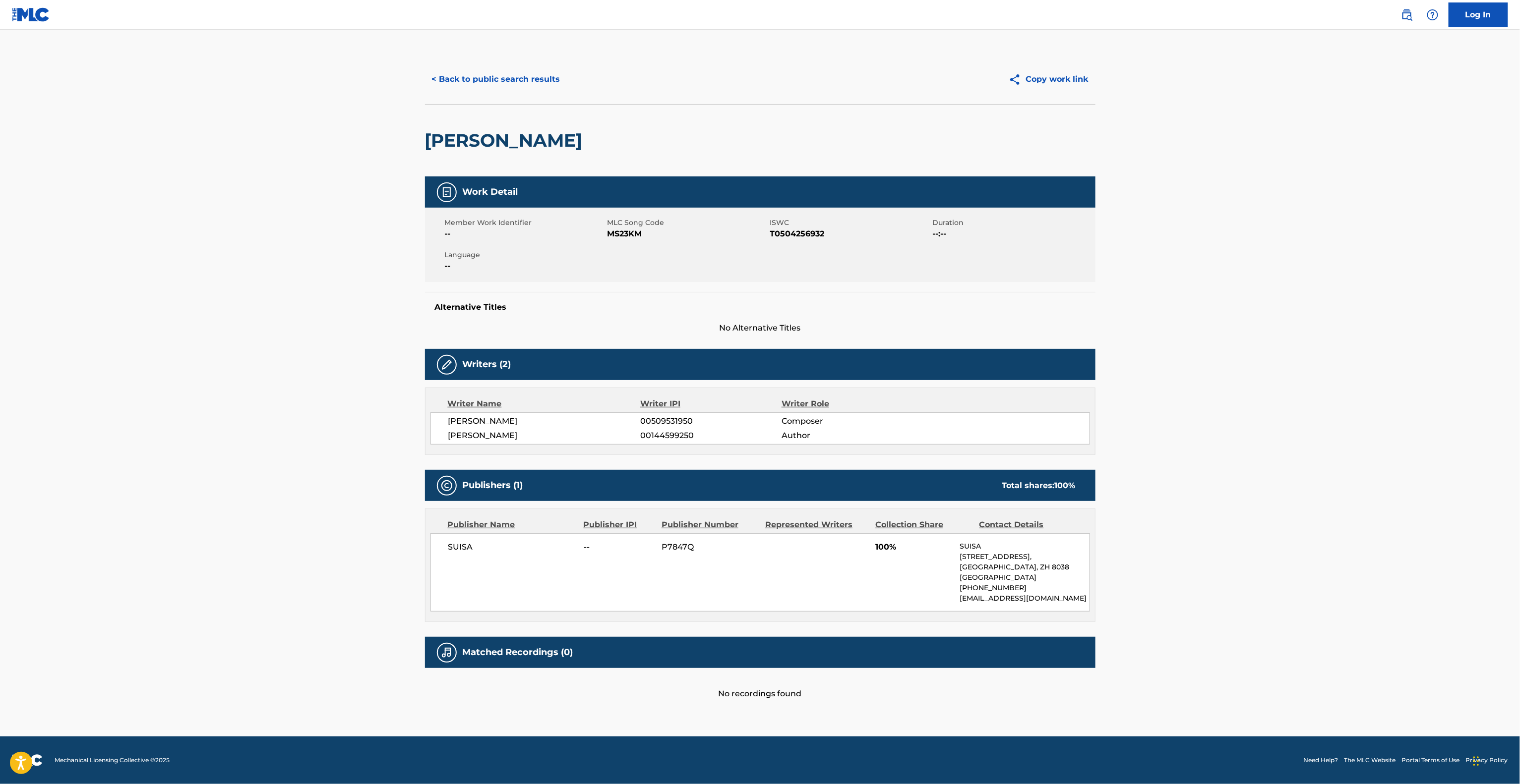
click at [1296, 384] on main "< Back to public search results Copy work link [PERSON_NAME] Work Detail Member…" at bounding box center [760, 383] width 1520 height 707
click at [1294, 390] on main "< Back to public search results Copy work link [PERSON_NAME] Work Detail Member…" at bounding box center [760, 383] width 1520 height 707
click at [859, 188] on div "Work Detail" at bounding box center [760, 192] width 670 height 32
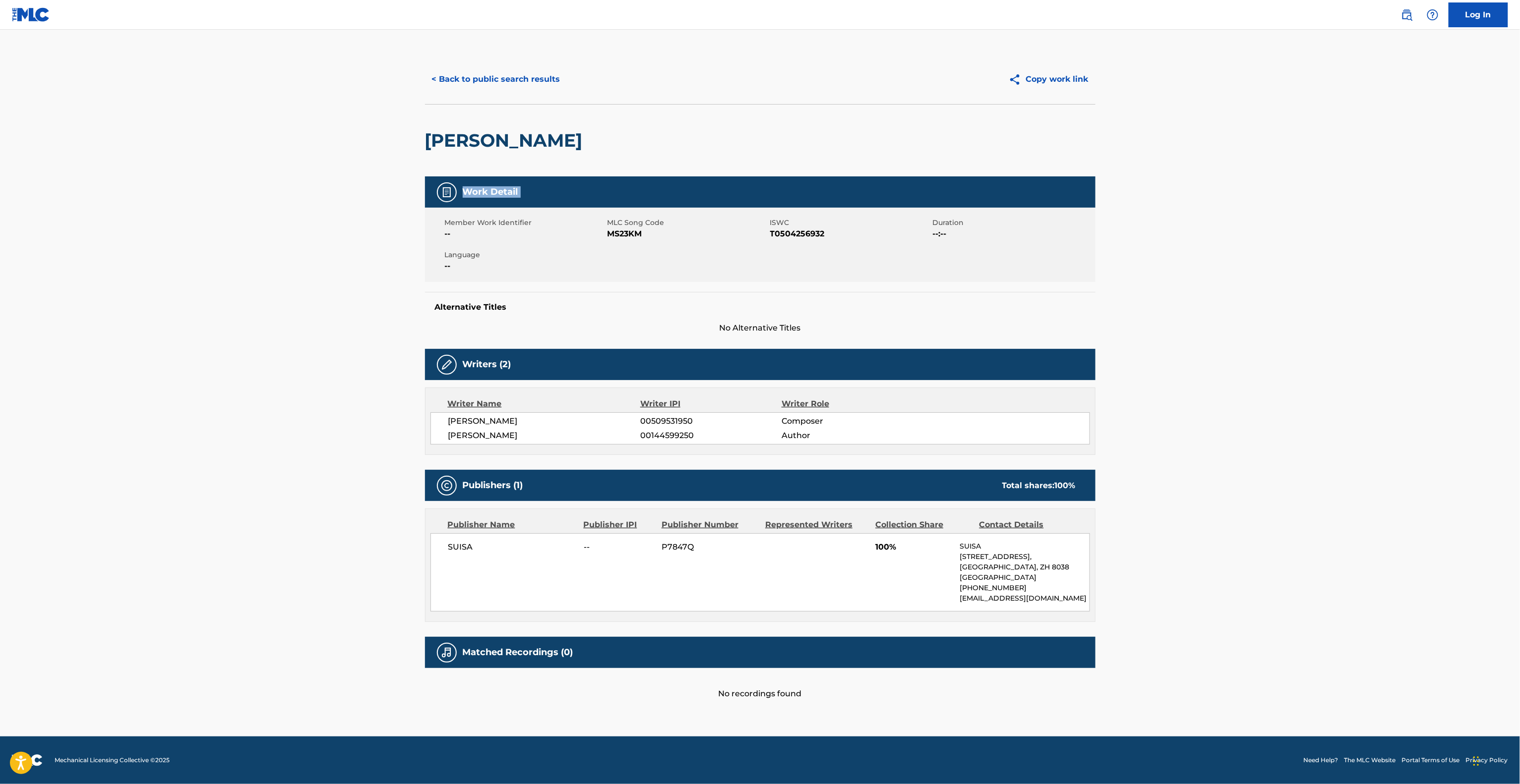
click at [859, 188] on div "Work Detail" at bounding box center [760, 192] width 670 height 32
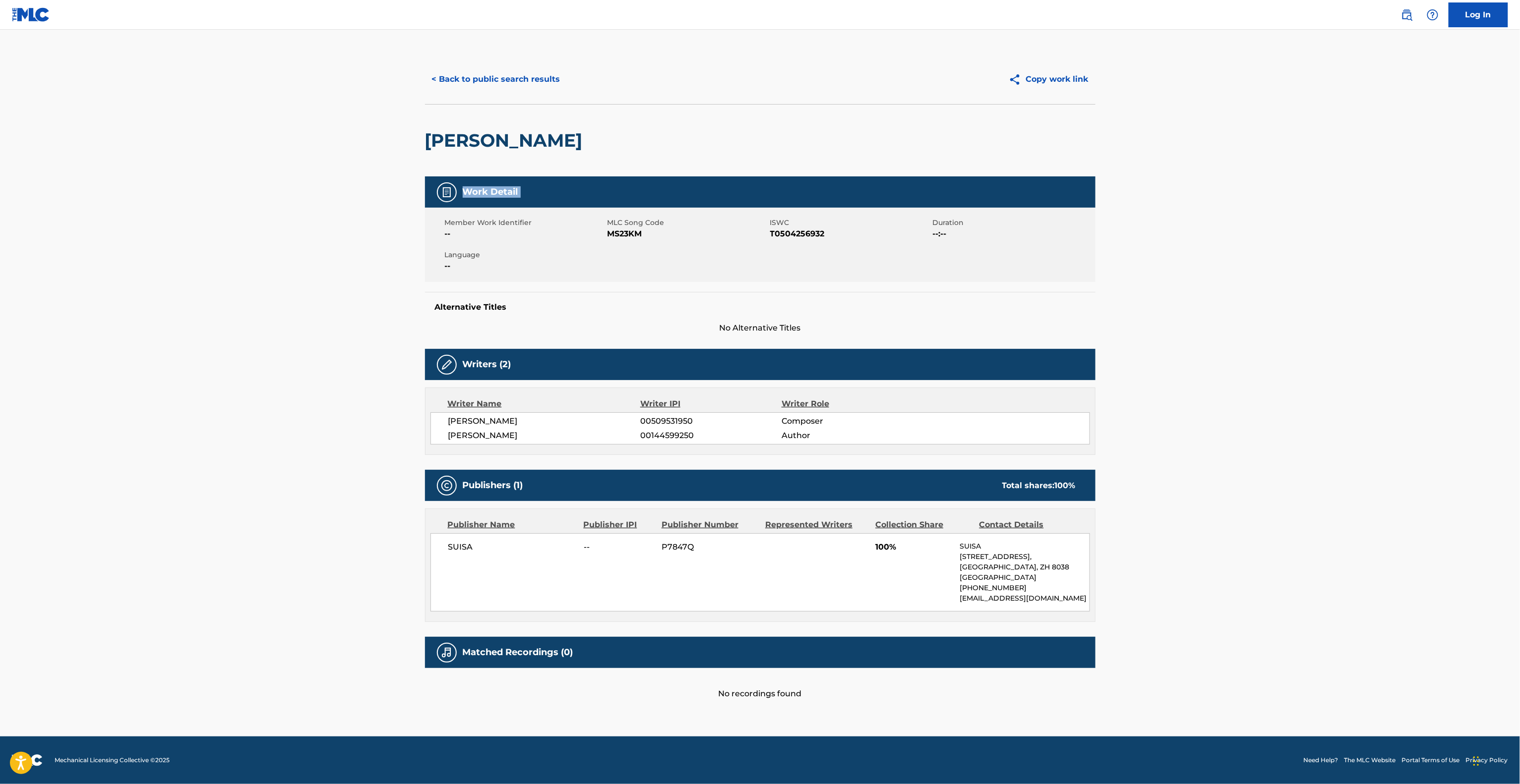
click at [859, 188] on div "Work Detail" at bounding box center [760, 192] width 670 height 32
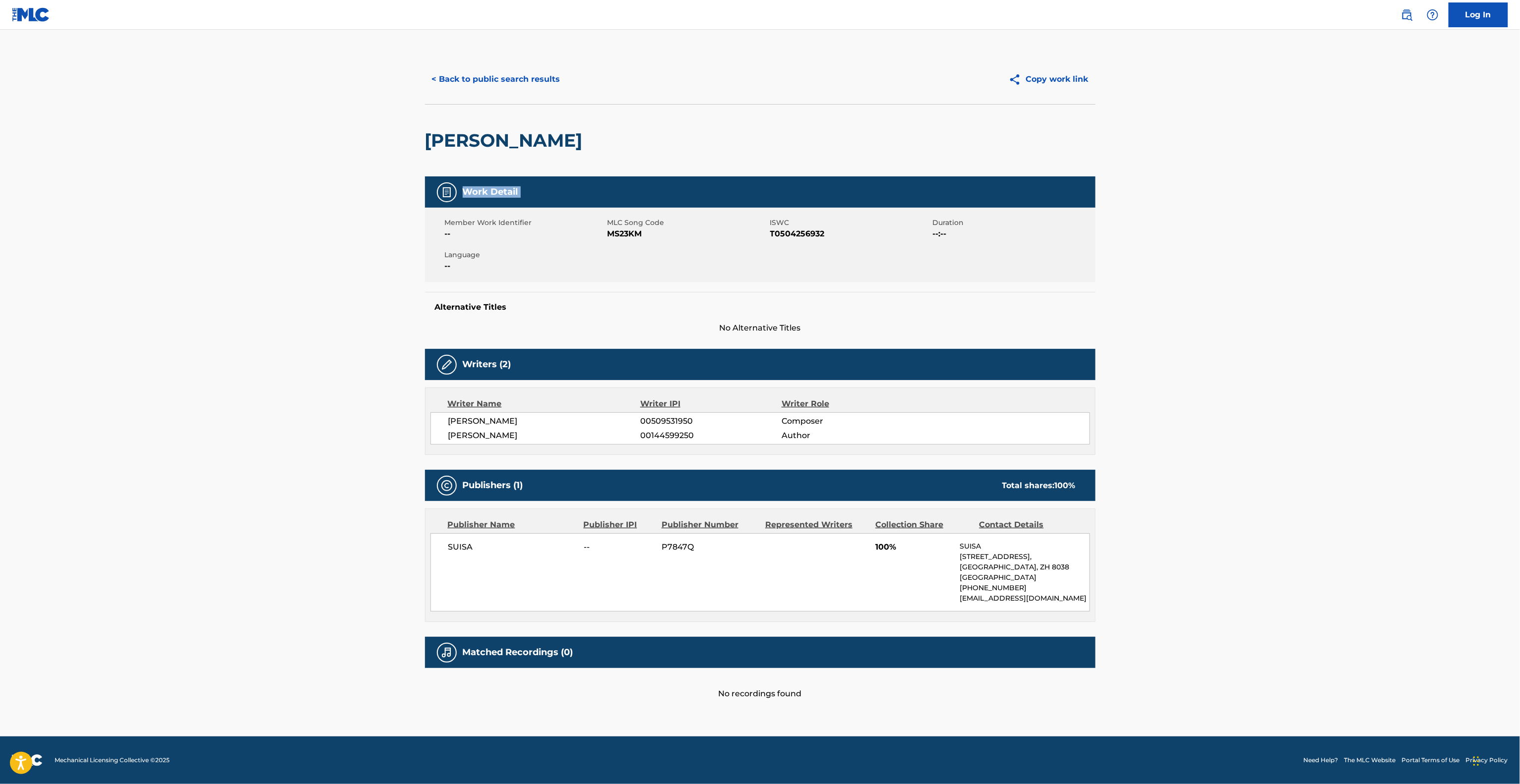
click at [859, 188] on div "Work Detail" at bounding box center [760, 192] width 670 height 32
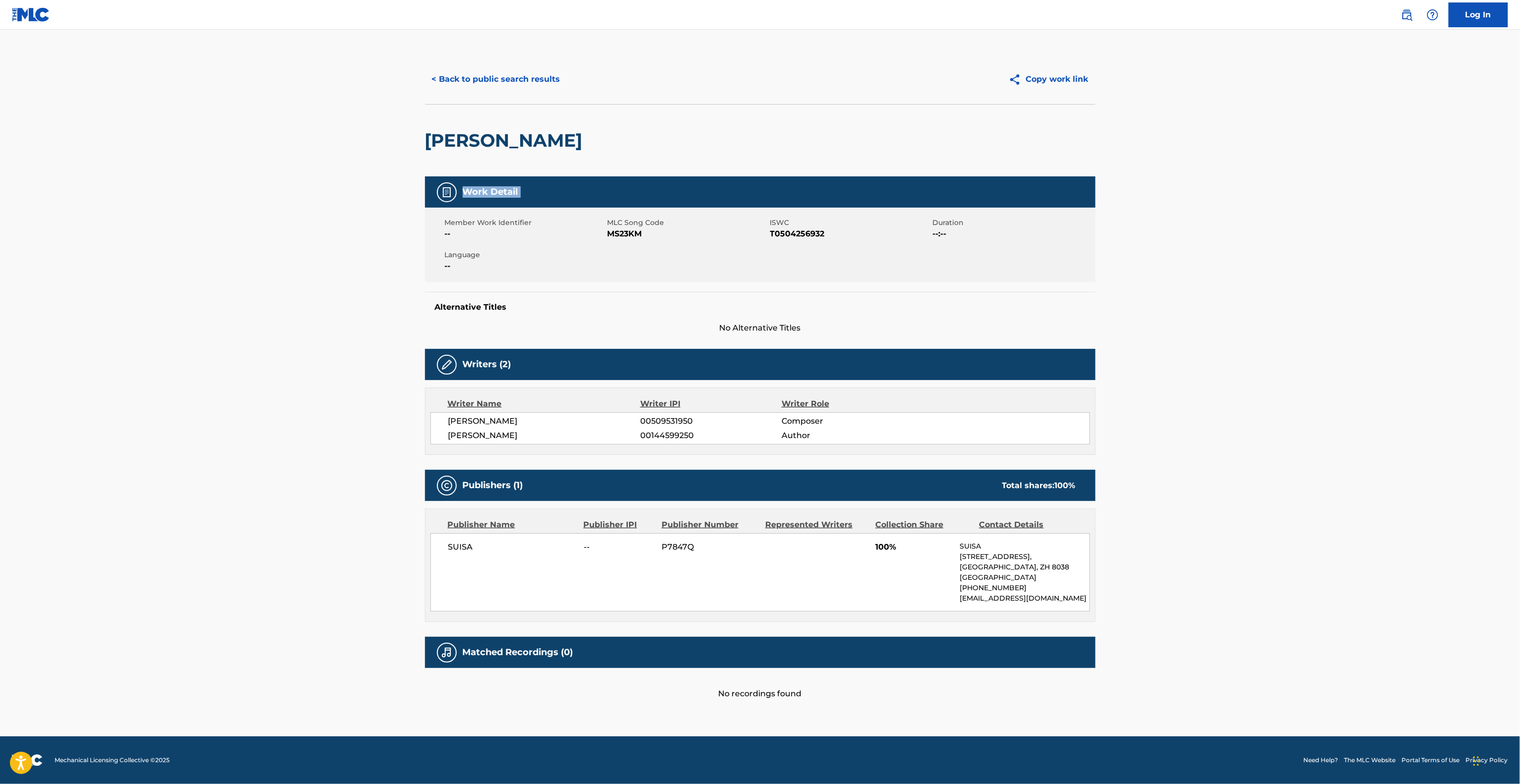
click at [859, 188] on div "Work Detail" at bounding box center [760, 192] width 670 height 32
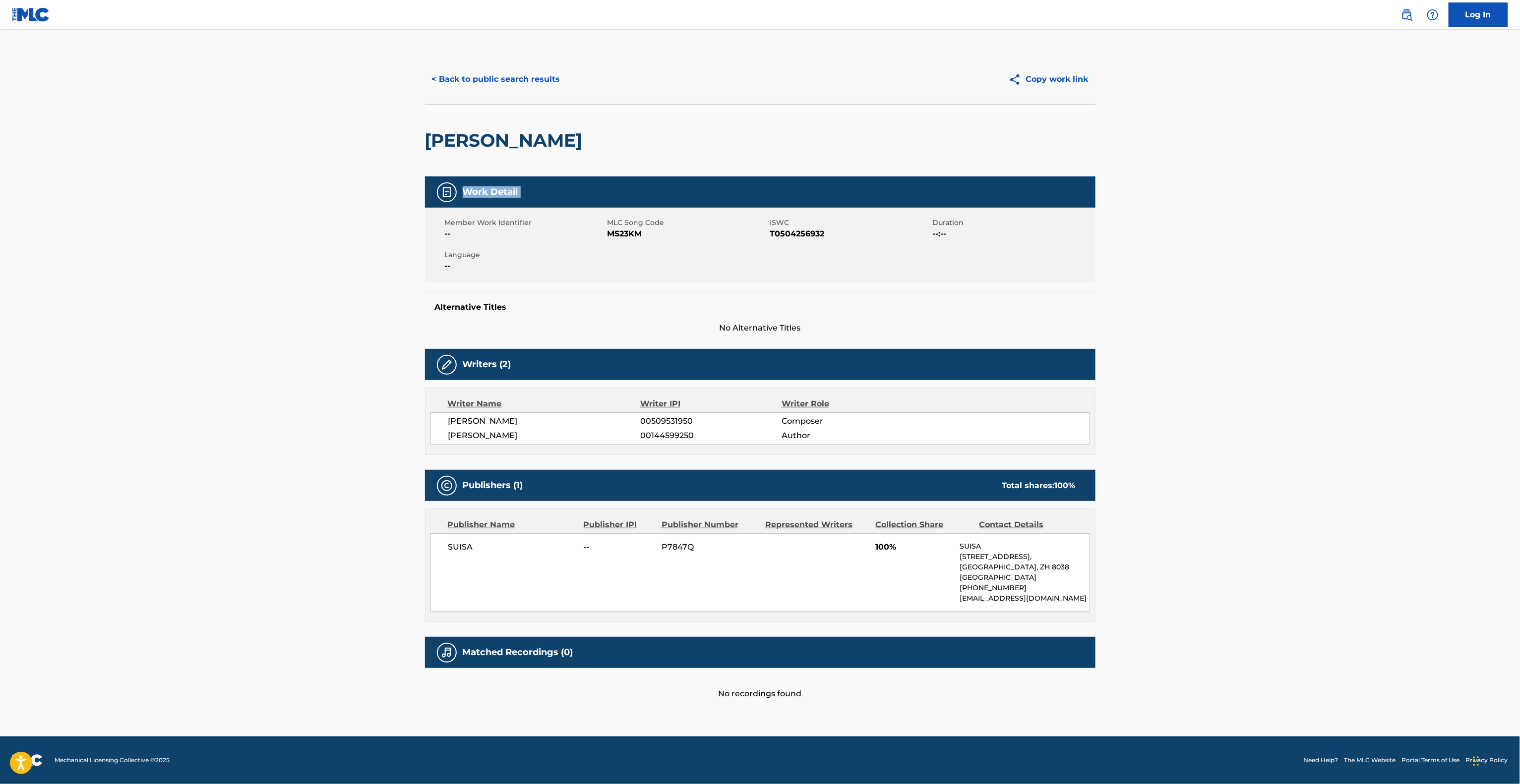
click at [859, 188] on div "Work Detail" at bounding box center [760, 192] width 670 height 32
click at [570, 95] on div "< Back to public search results Copy work link" at bounding box center [760, 78] width 670 height 49
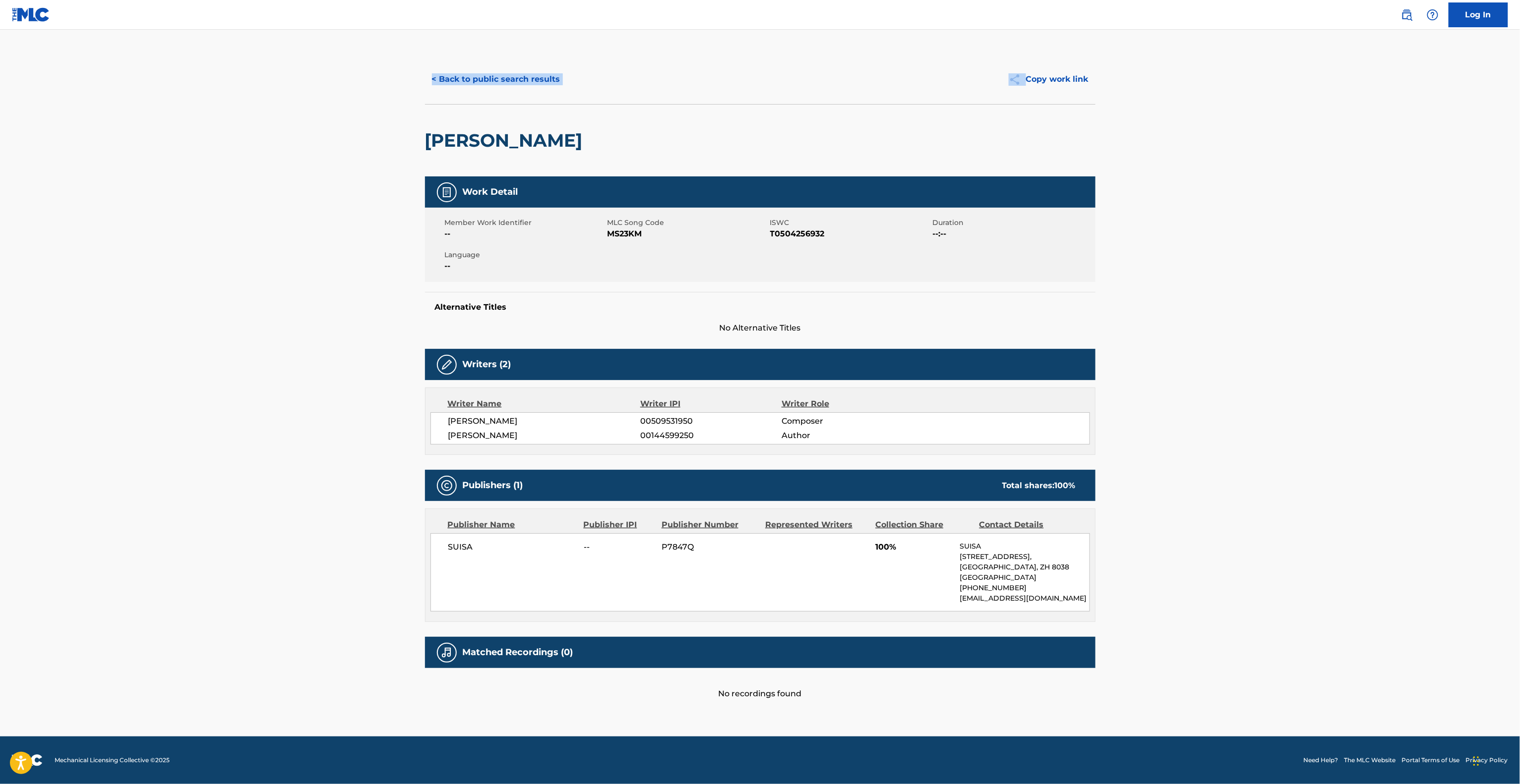
click at [570, 95] on div "< Back to public search results Copy work link" at bounding box center [760, 78] width 670 height 49
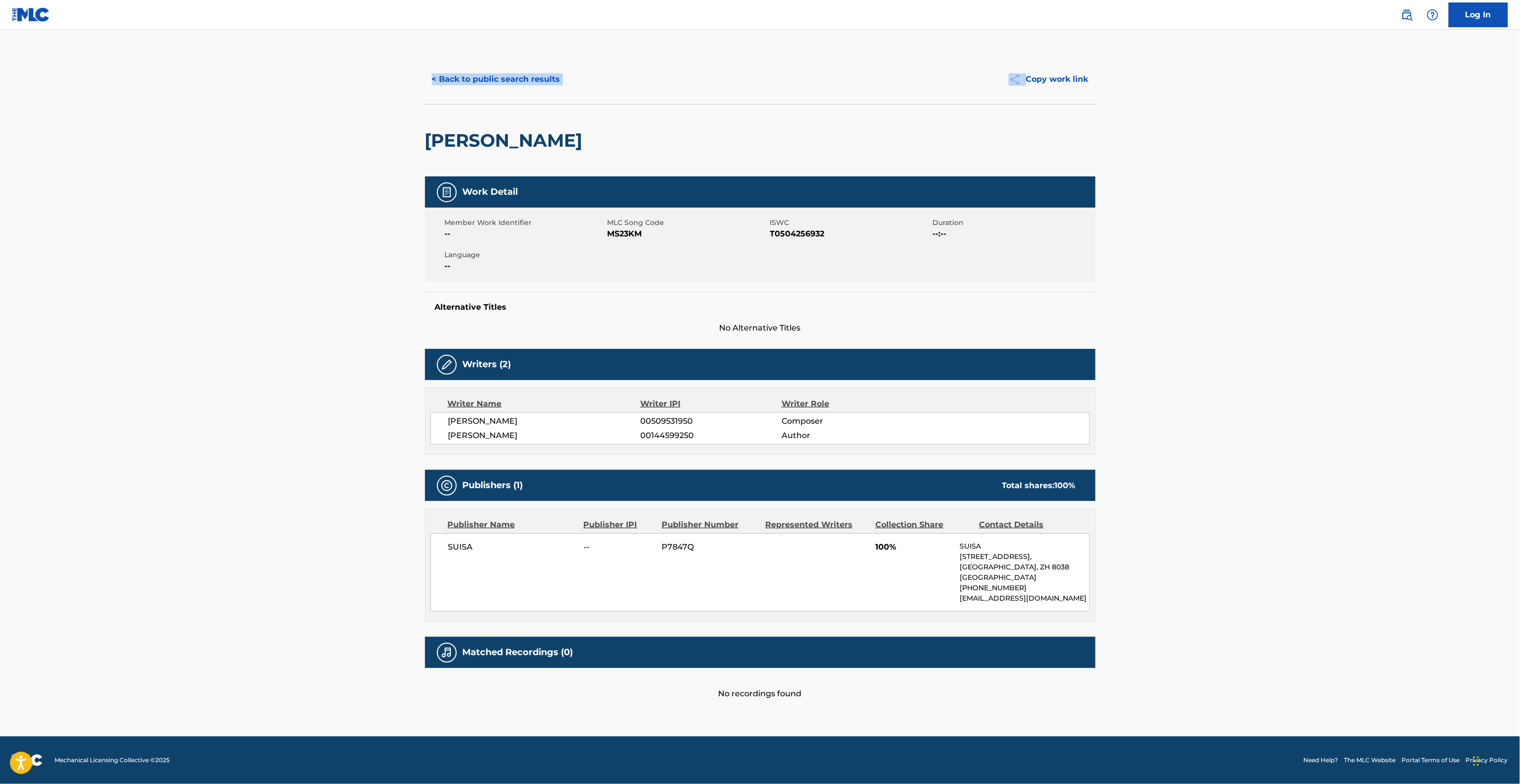
click at [570, 95] on div "< Back to public search results Copy work link" at bounding box center [760, 78] width 670 height 49
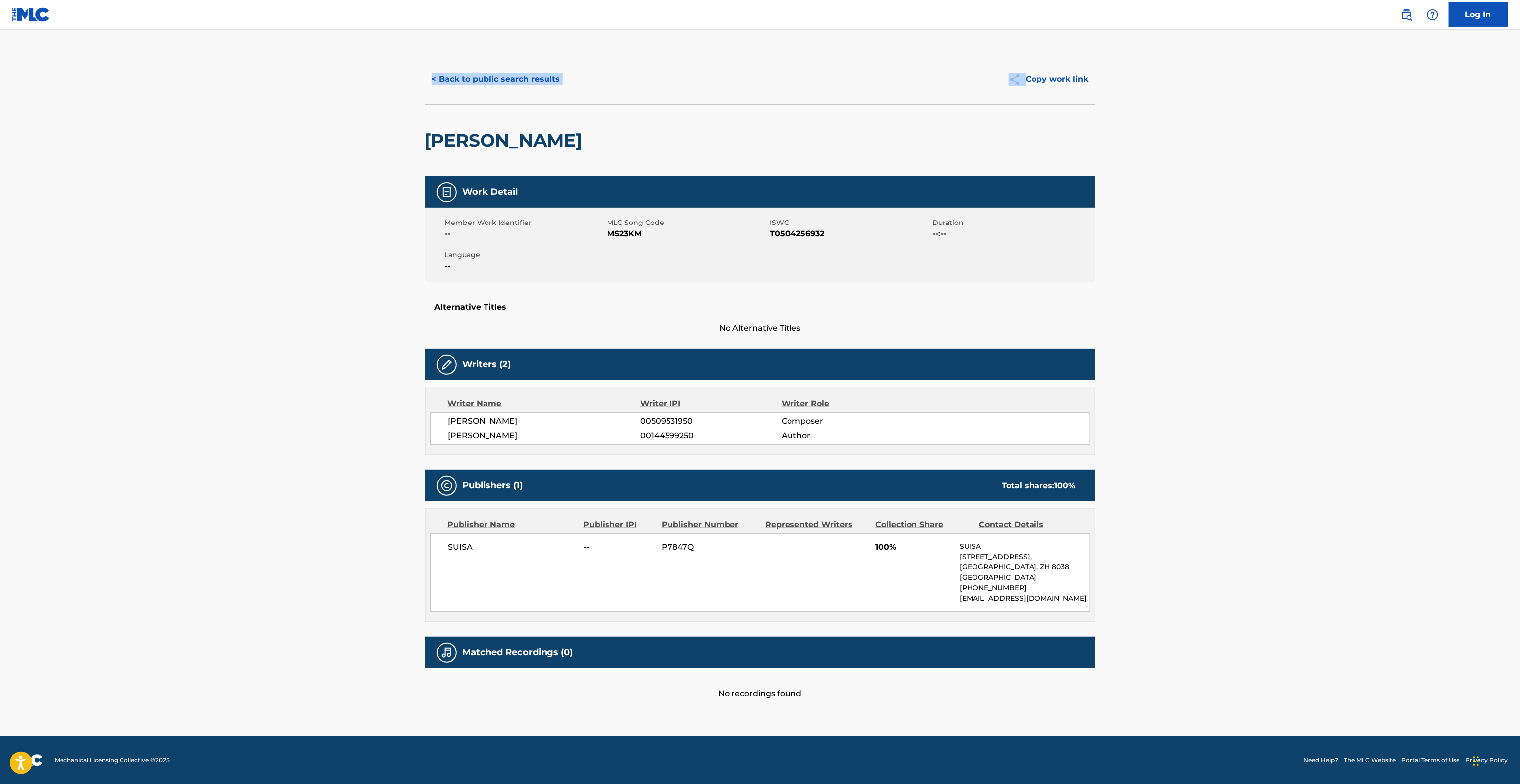
click at [570, 95] on div "< Back to public search results Copy work link" at bounding box center [760, 78] width 670 height 49
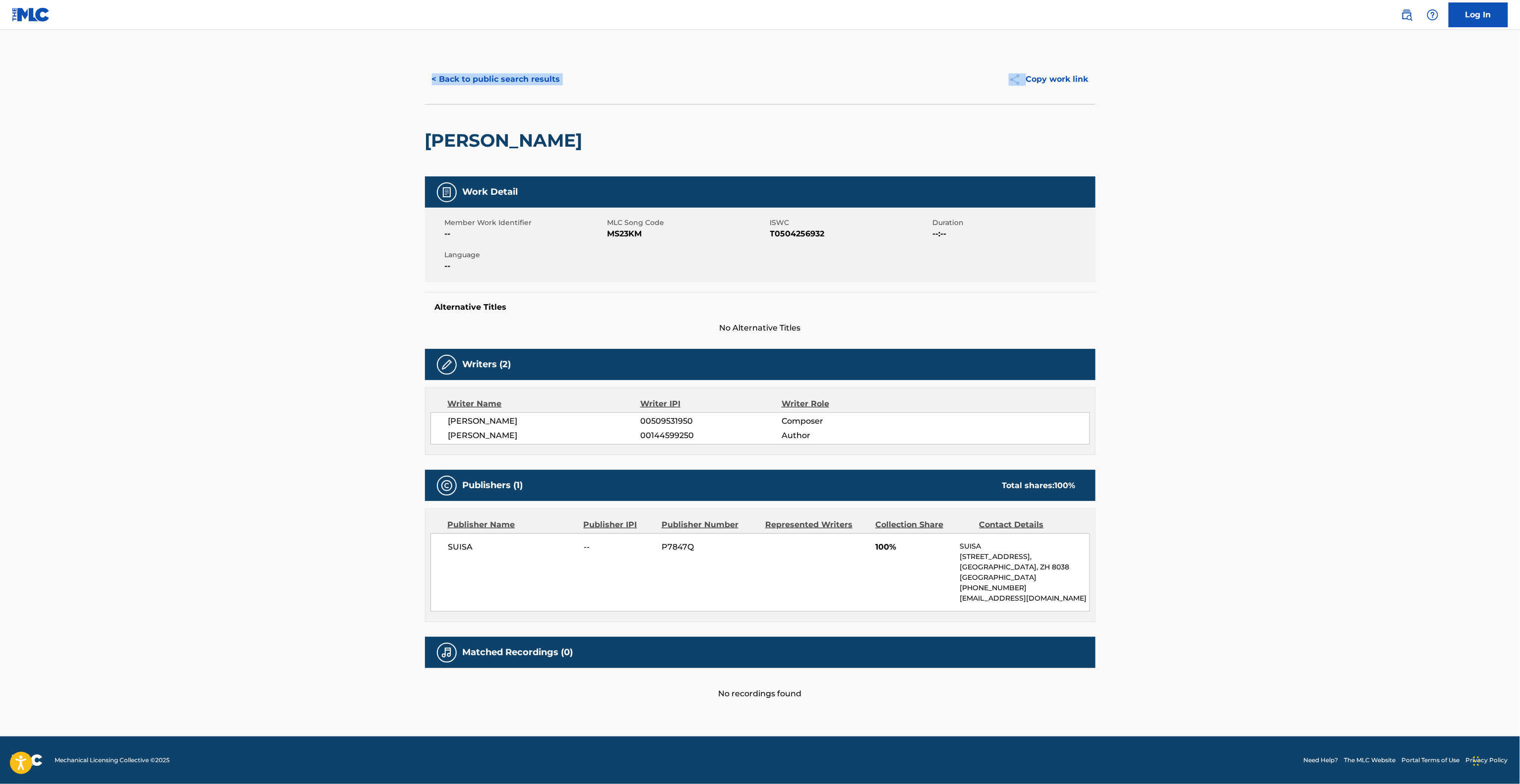
click at [570, 95] on div "< Back to public search results Copy work link" at bounding box center [760, 78] width 670 height 49
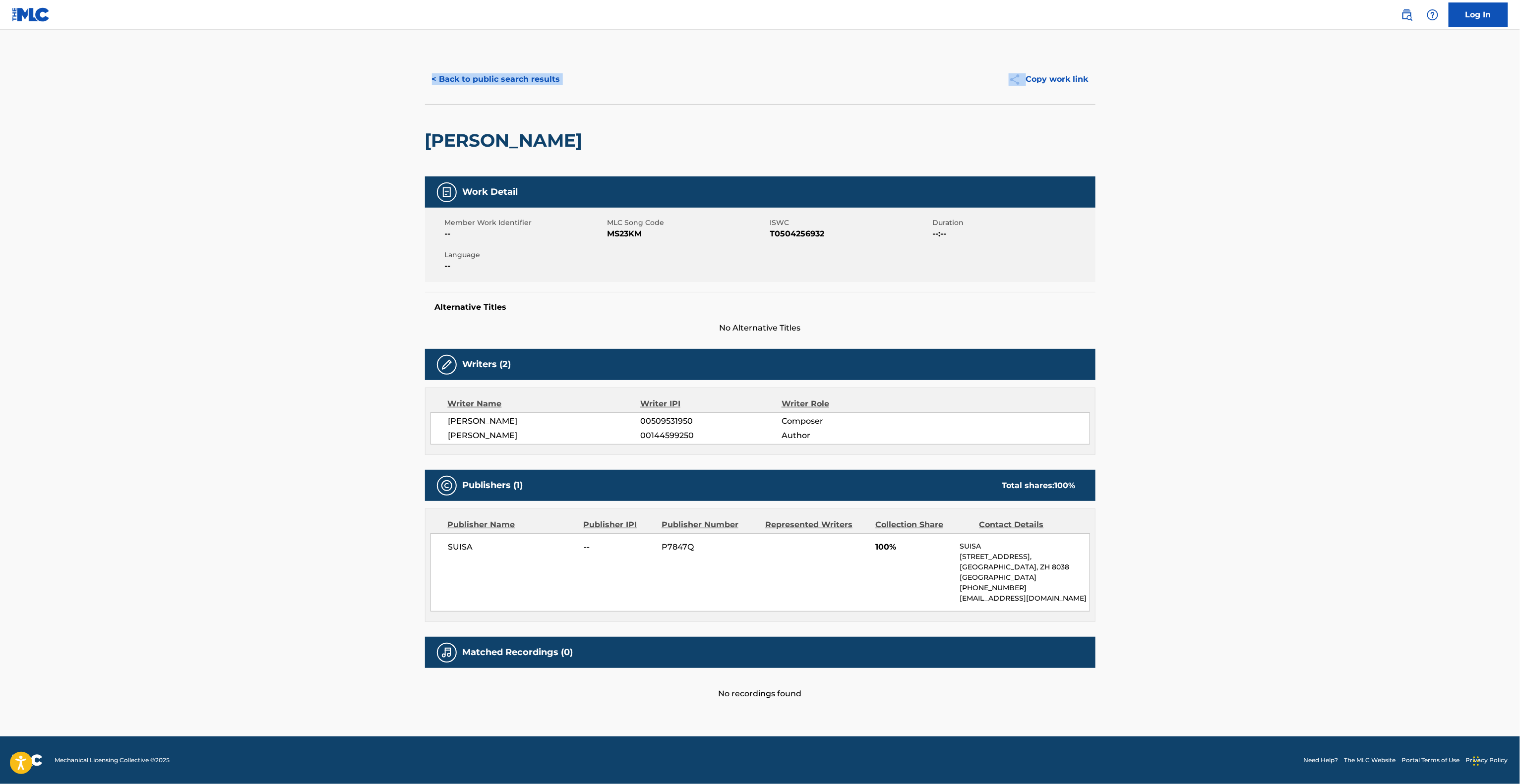
click at [570, 95] on div "< Back to public search results Copy work link" at bounding box center [760, 78] width 670 height 49
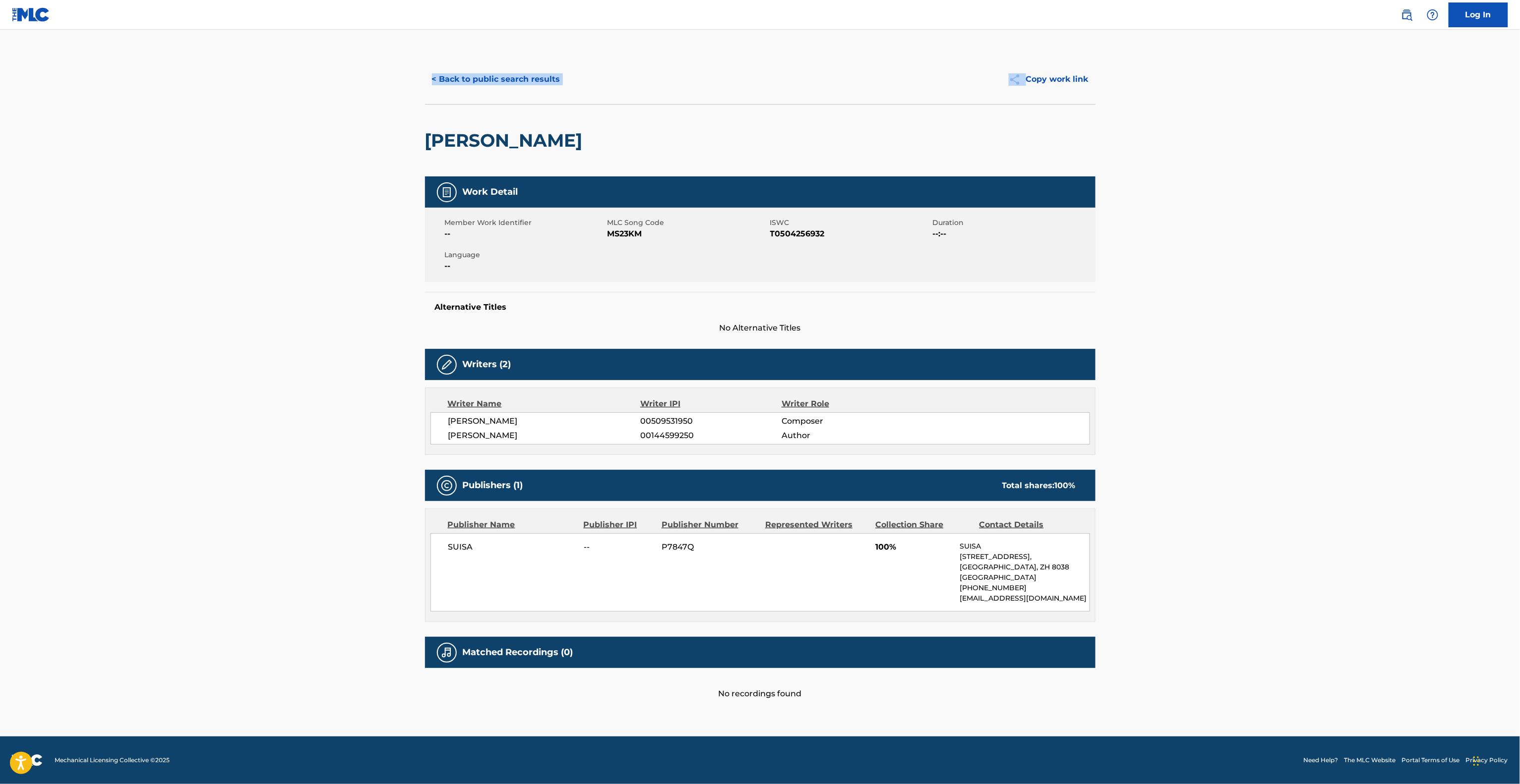
click at [570, 95] on div "< Back to public search results Copy work link" at bounding box center [760, 78] width 670 height 49
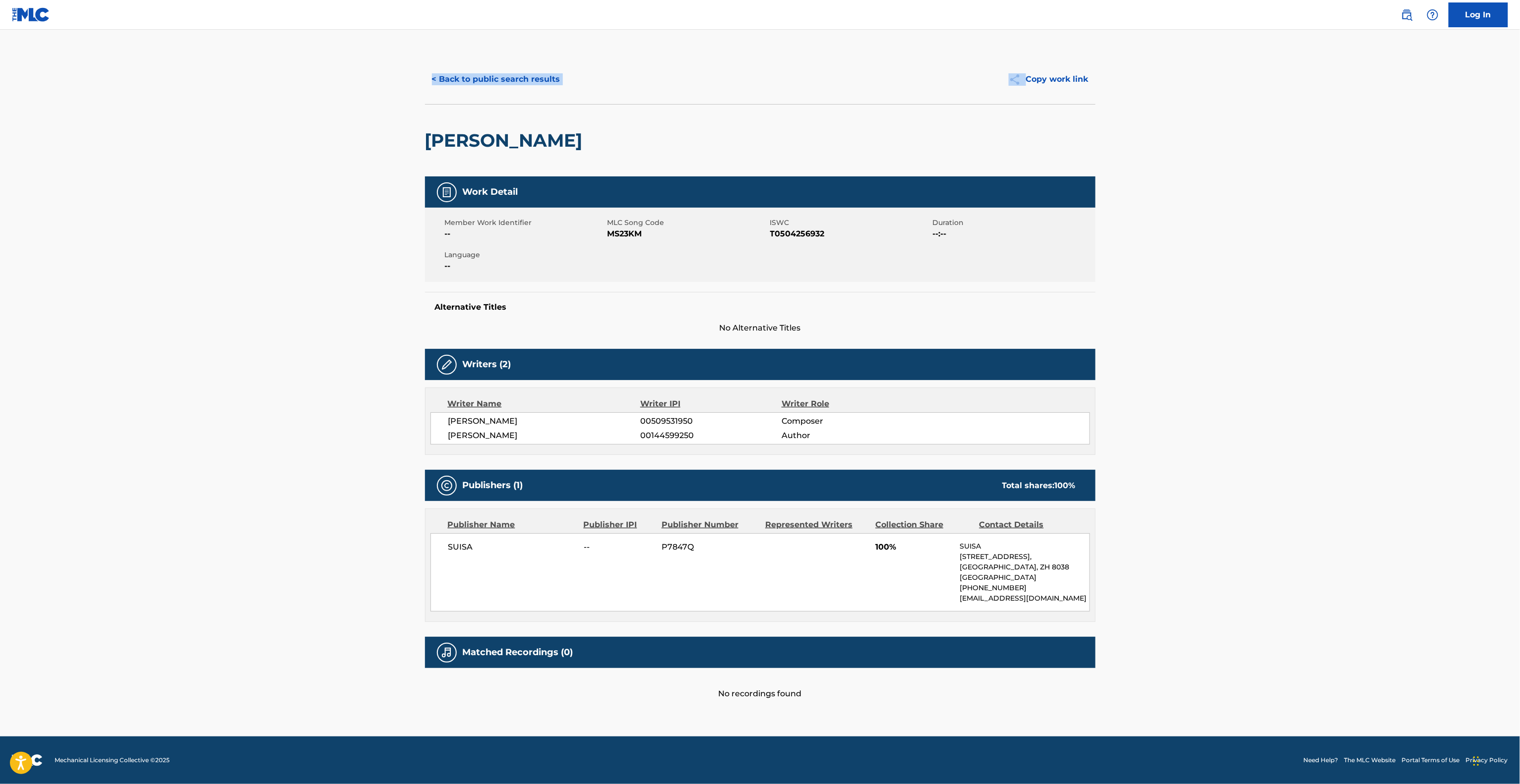
click at [570, 95] on div "< Back to public search results Copy work link" at bounding box center [760, 78] width 670 height 49
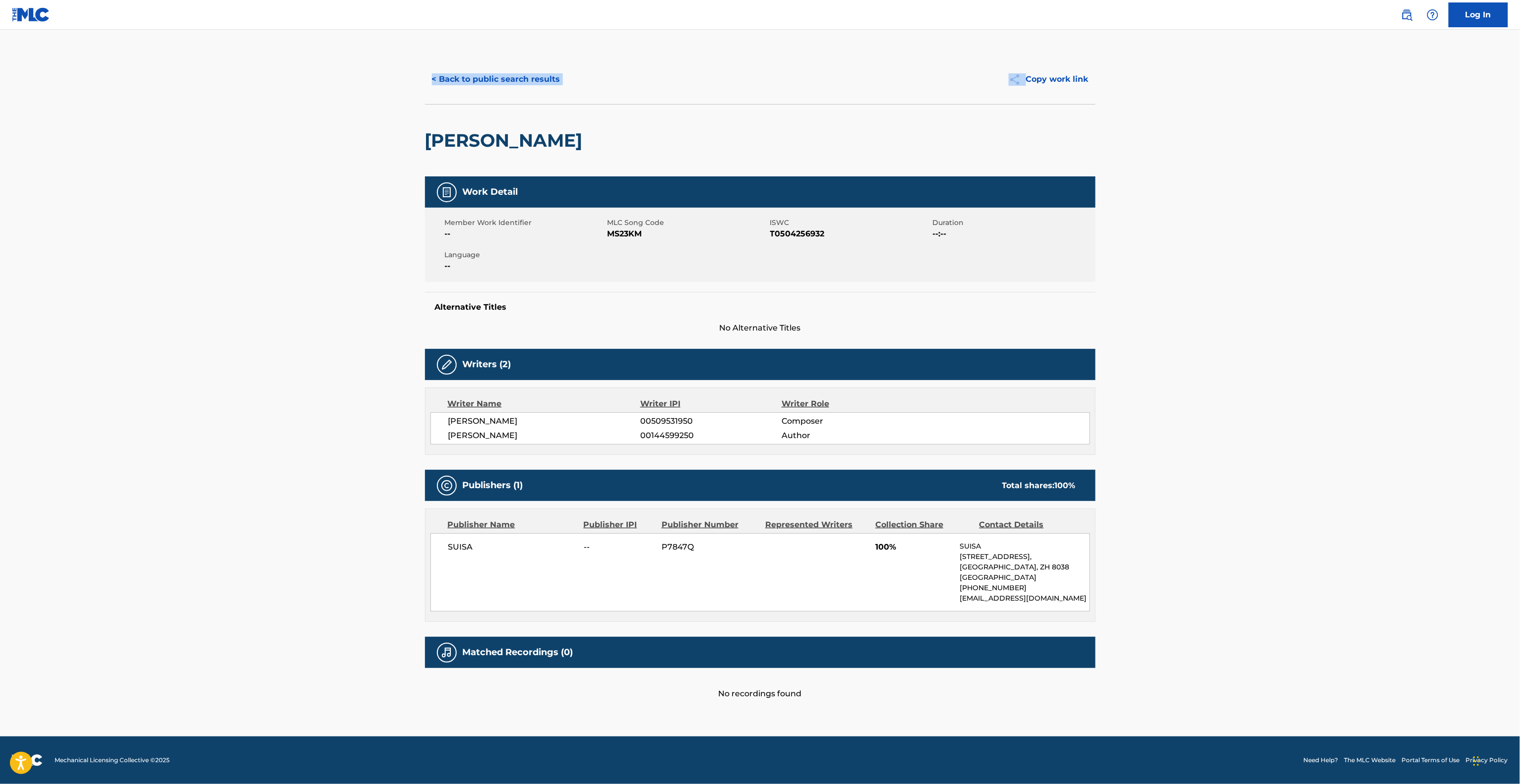
click at [570, 95] on div "< Back to public search results Copy work link" at bounding box center [760, 78] width 670 height 49
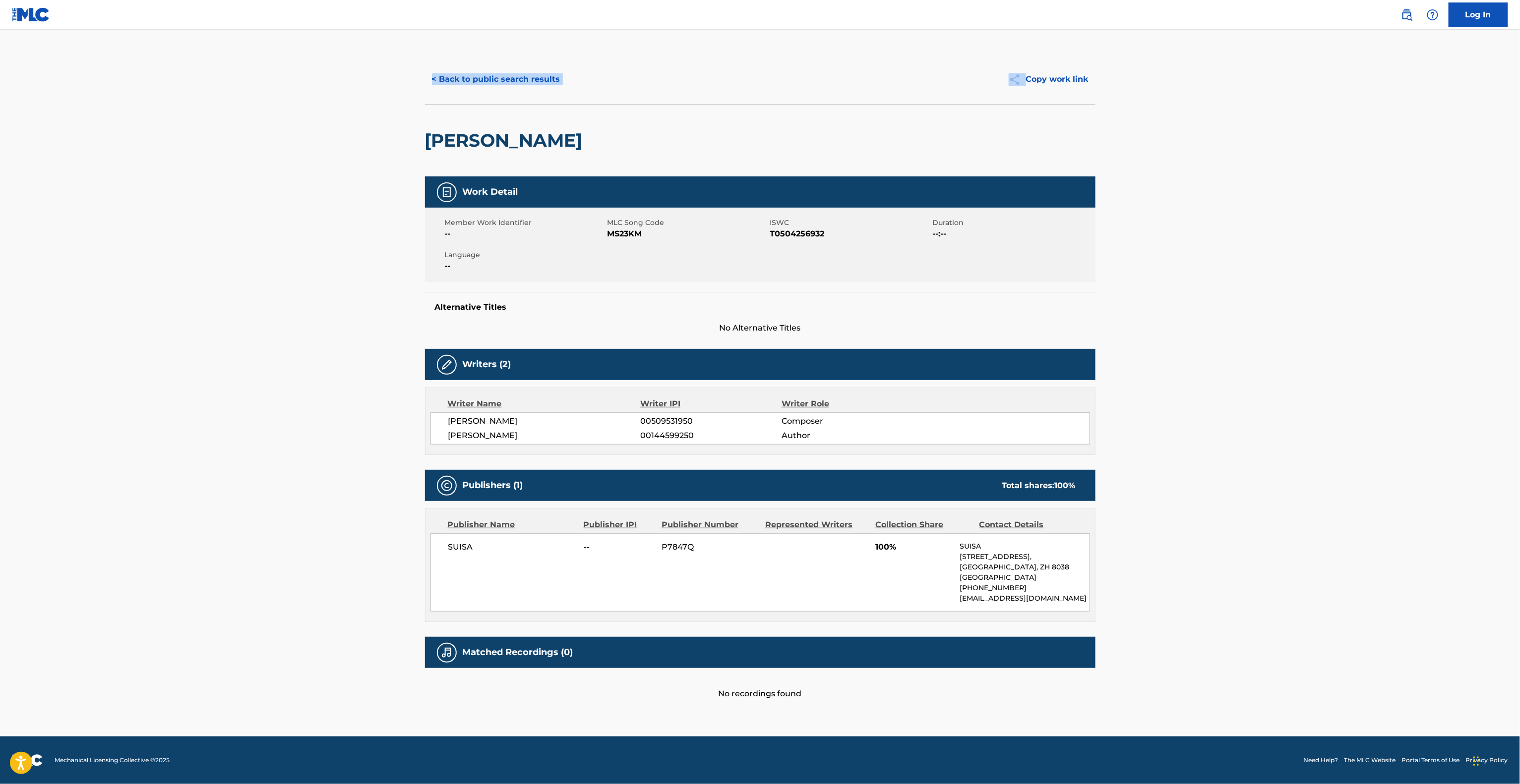
click at [570, 95] on div "< Back to public search results Copy work link" at bounding box center [760, 78] width 670 height 49
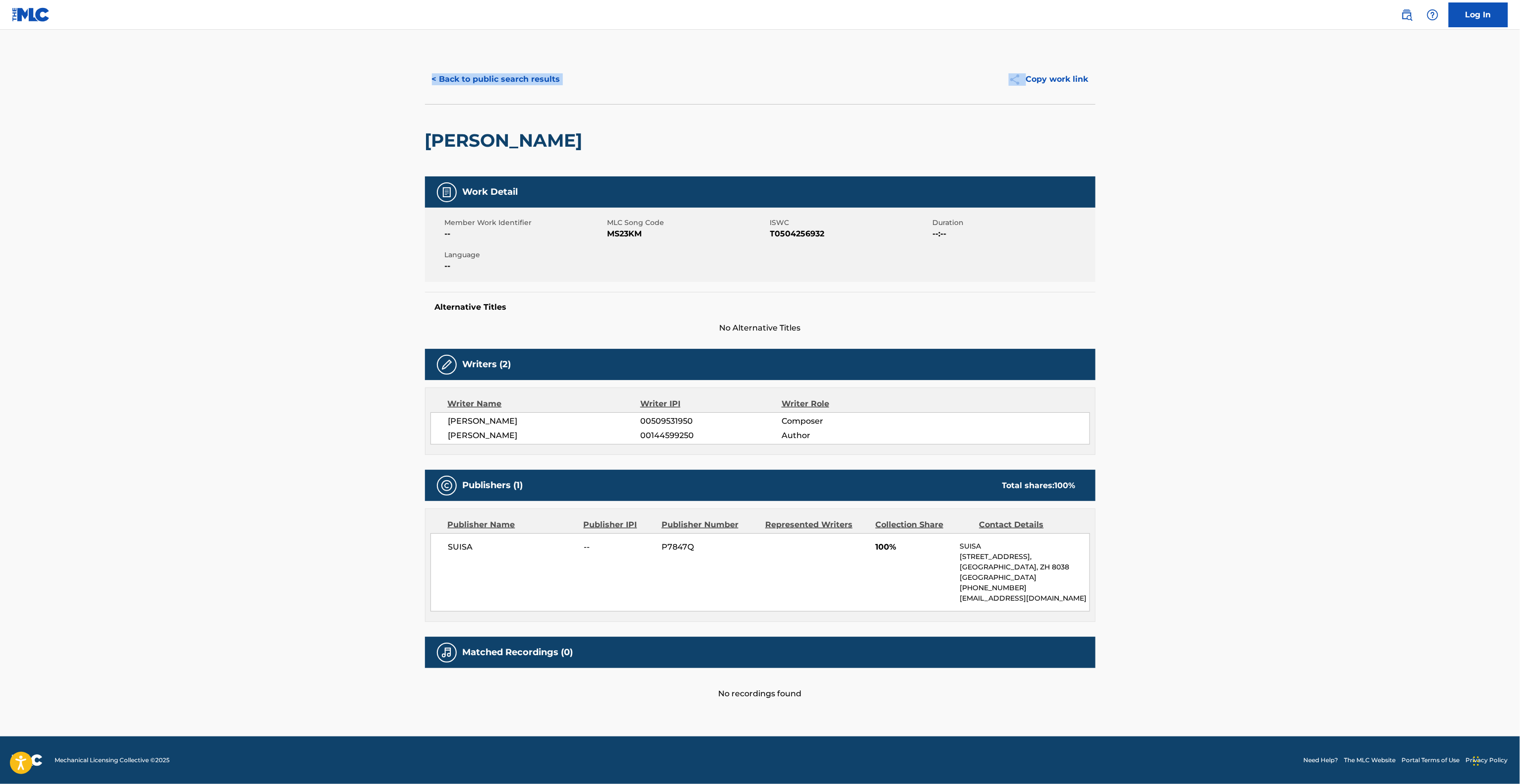
click at [570, 95] on div "< Back to public search results Copy work link" at bounding box center [760, 78] width 670 height 49
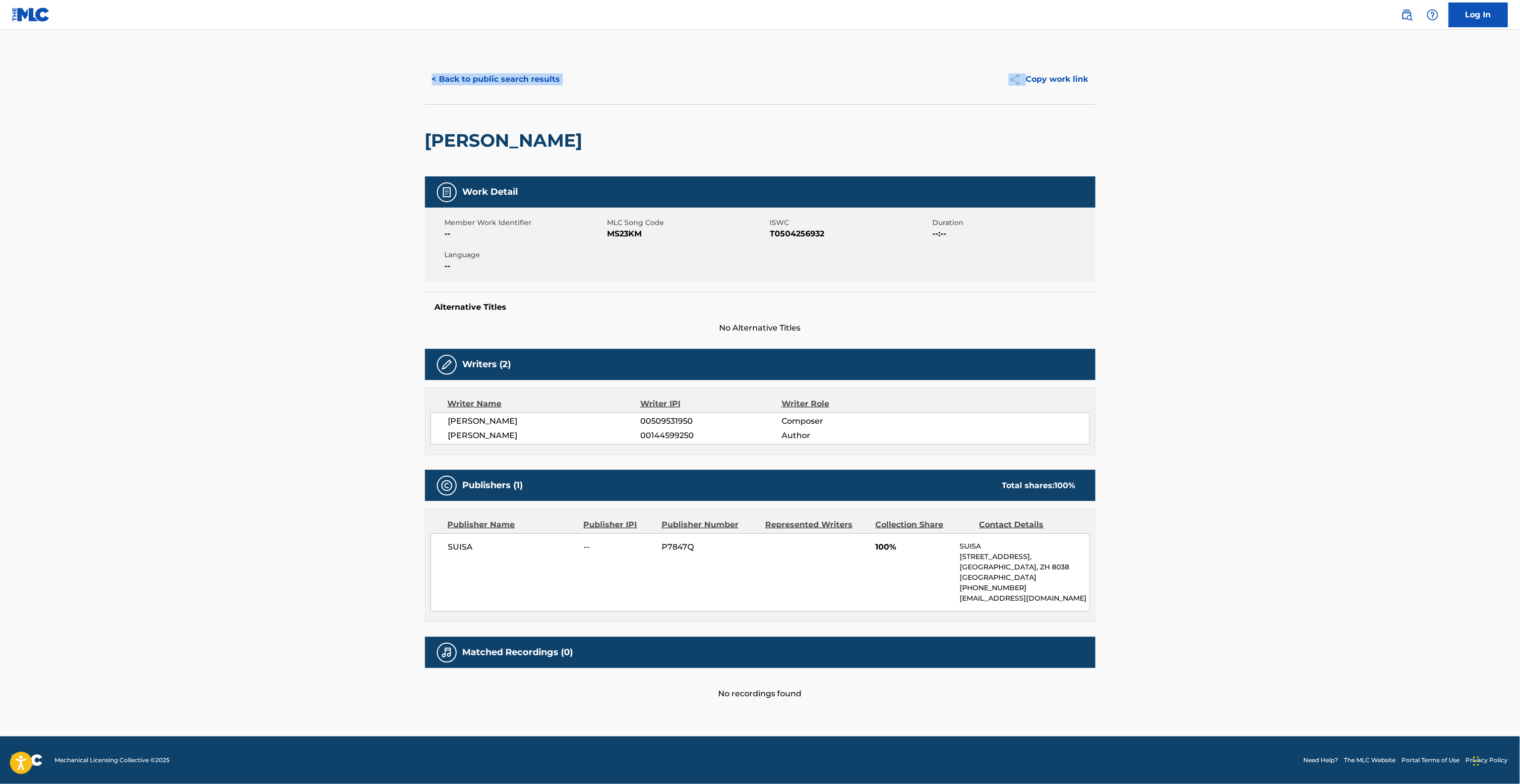
click at [570, 95] on div "< Back to public search results Copy work link" at bounding box center [760, 78] width 670 height 49
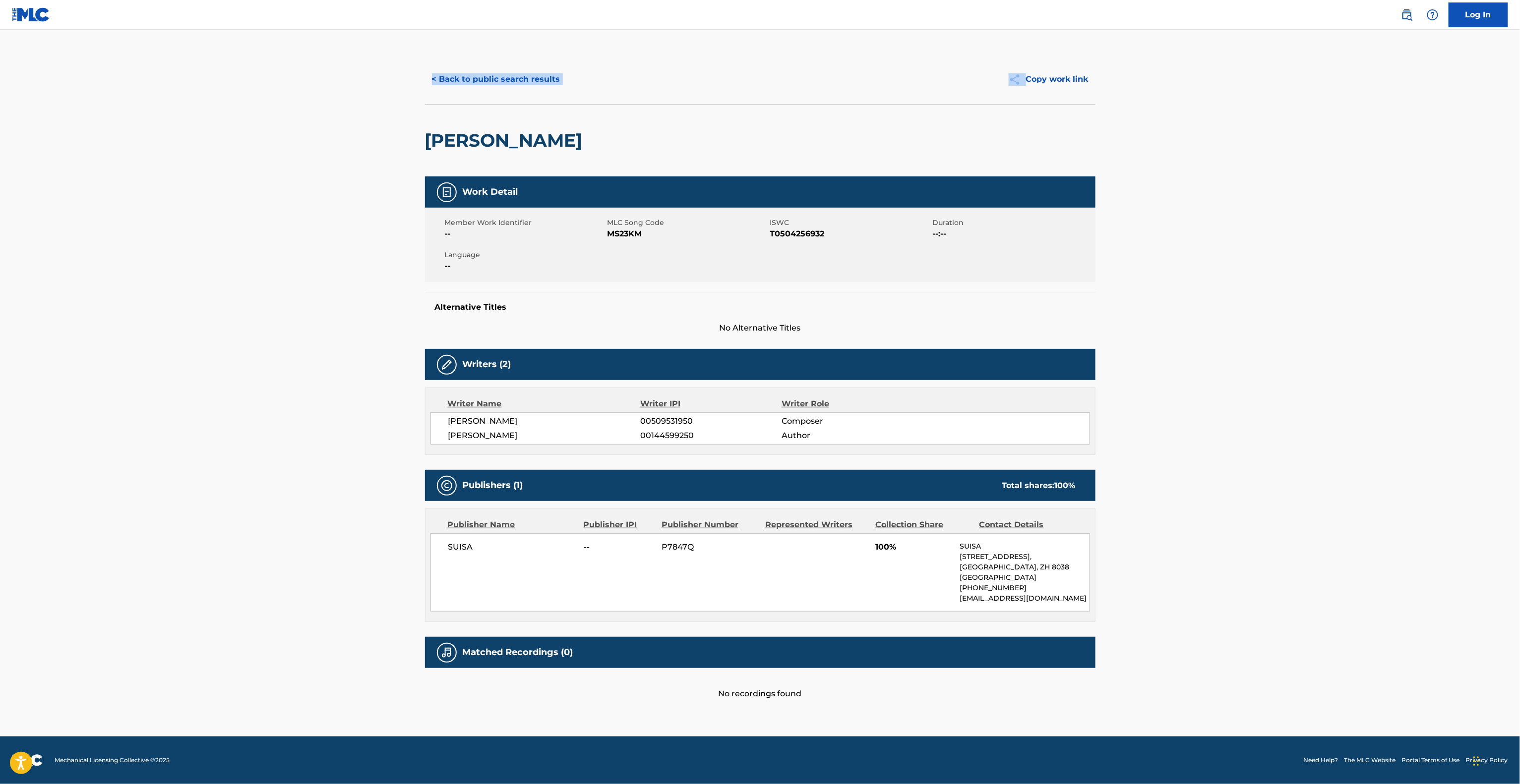
click at [570, 95] on div "< Back to public search results Copy work link" at bounding box center [760, 78] width 670 height 49
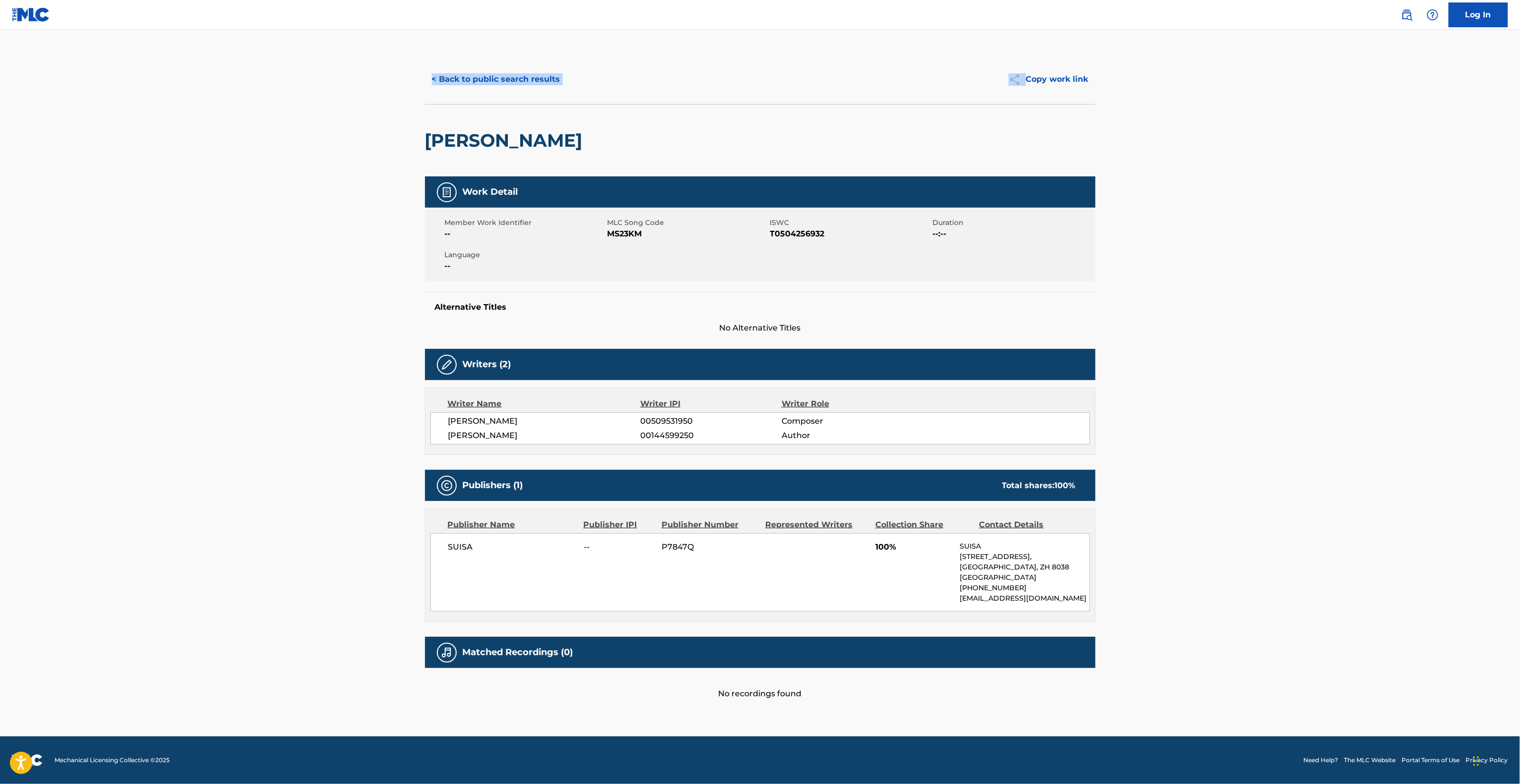
click at [570, 95] on div "< Back to public search results Copy work link" at bounding box center [760, 78] width 670 height 49
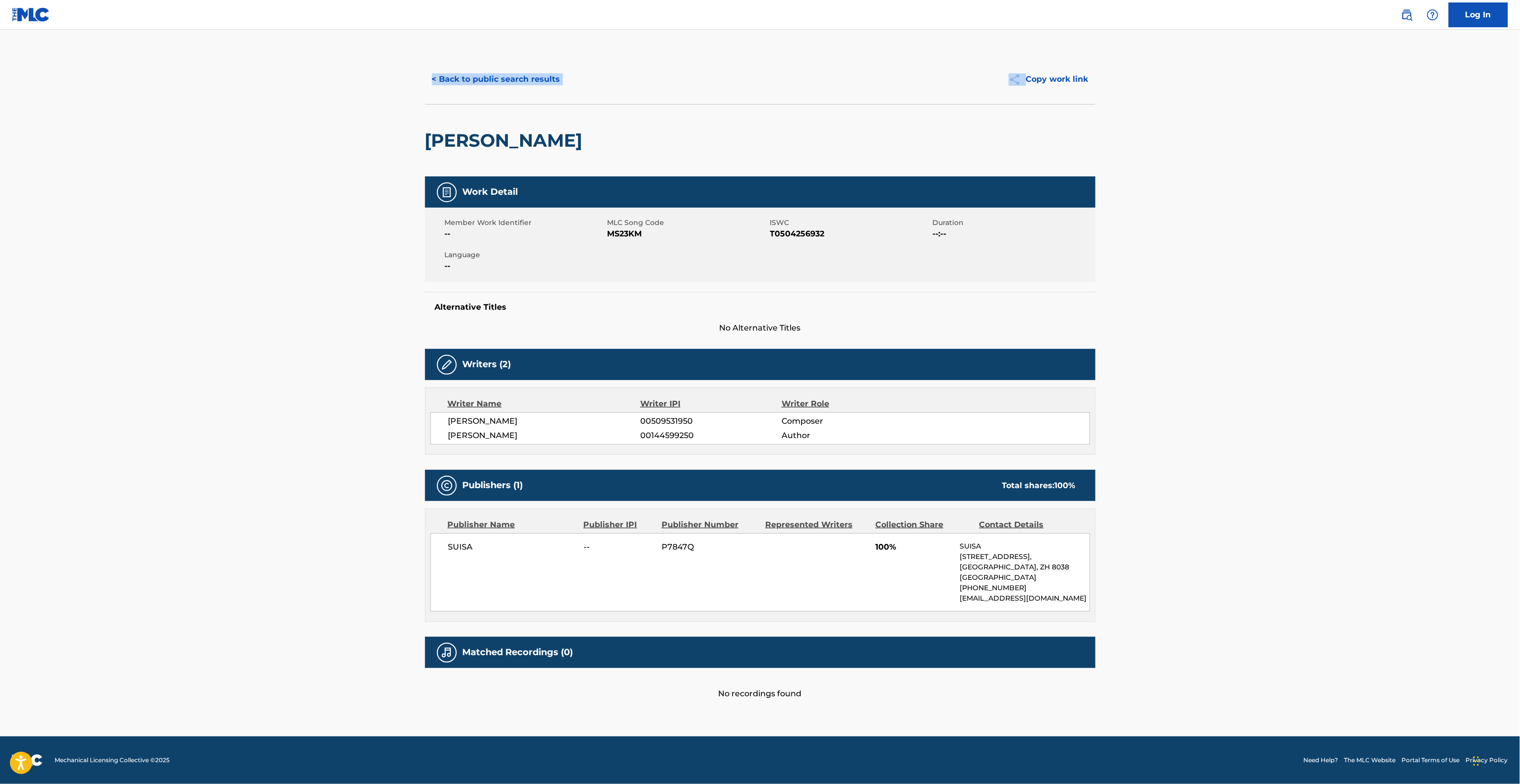
click at [570, 95] on div "< Back to public search results Copy work link" at bounding box center [760, 78] width 670 height 49
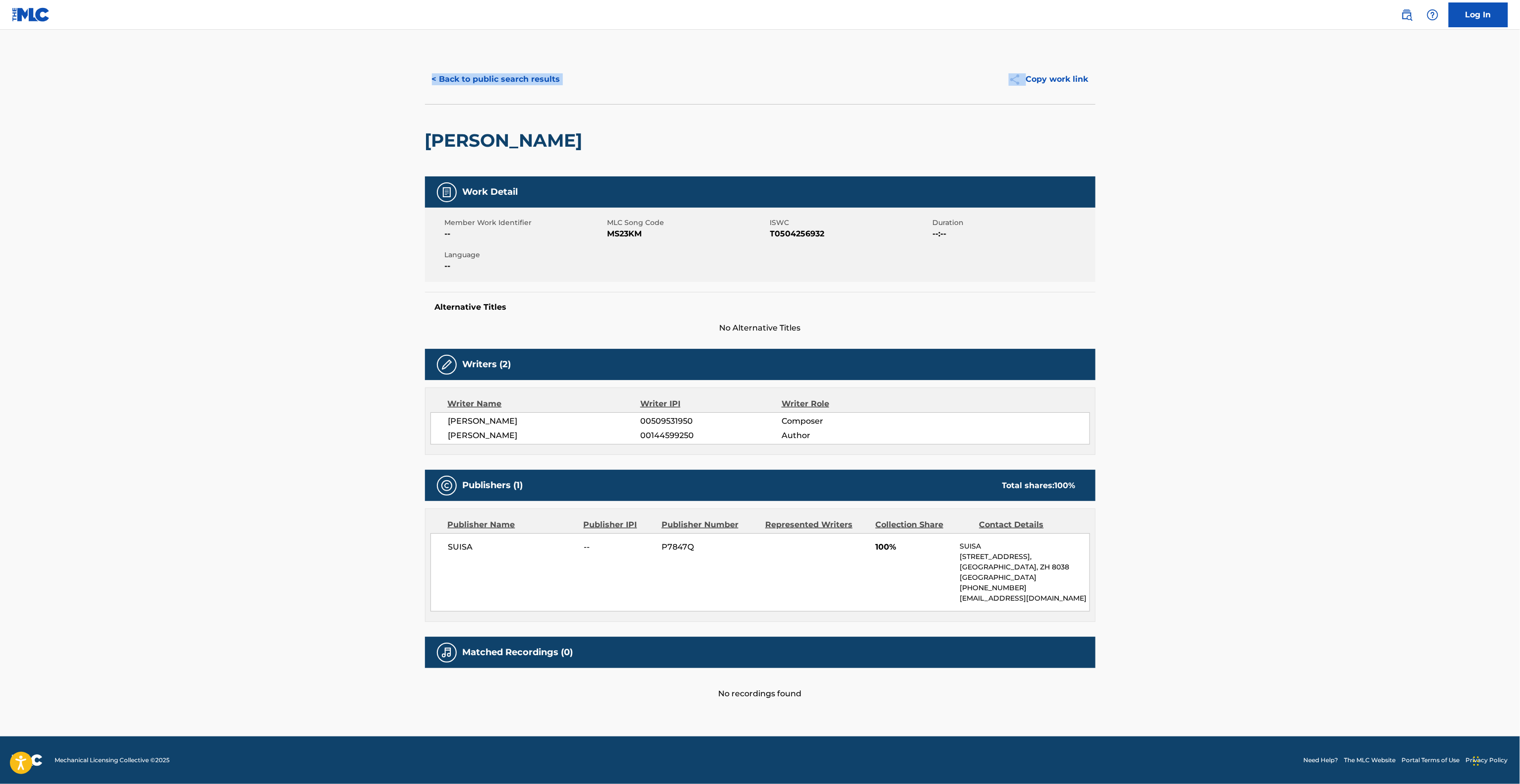
click at [570, 95] on div "< Back to public search results Copy work link" at bounding box center [760, 78] width 670 height 49
click at [1303, 238] on main "< Back to public search results Copy work link [PERSON_NAME] Work Detail Member…" at bounding box center [760, 383] width 1520 height 707
click at [1301, 247] on main "< Back to public search results Copy work link [PERSON_NAME] Work Detail Member…" at bounding box center [760, 383] width 1520 height 707
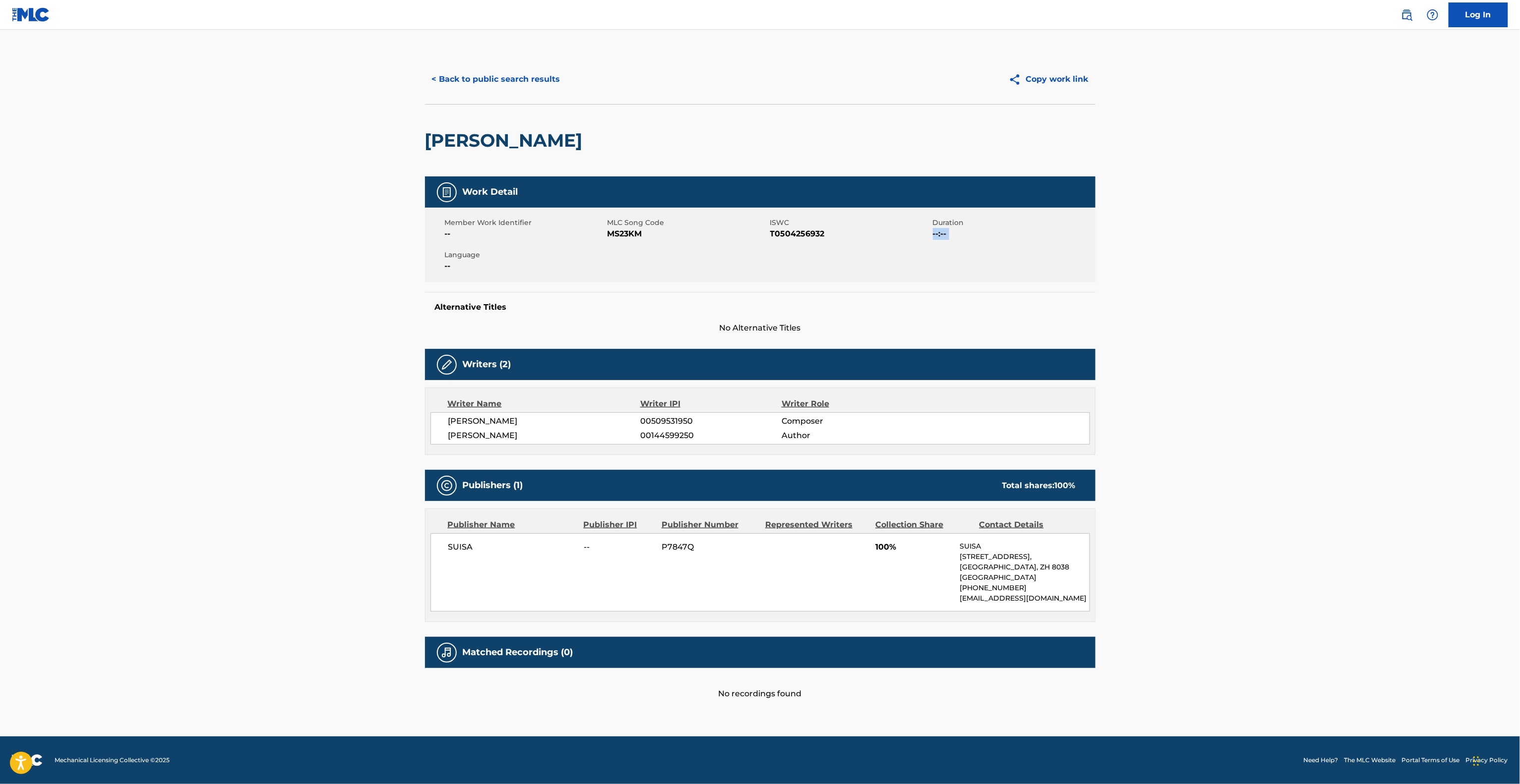
click at [1301, 249] on main "< Back to public search results Copy work link [PERSON_NAME] Work Detail Member…" at bounding box center [760, 383] width 1520 height 707
drag, startPoint x: 1307, startPoint y: 248, endPoint x: 1307, endPoint y: 240, distance: 8.0
click at [1307, 240] on main "< Back to public search results Copy work link [PERSON_NAME] Work Detail Member…" at bounding box center [760, 383] width 1520 height 707
click at [1308, 241] on main "< Back to public search results Copy work link [PERSON_NAME] Work Detail Member…" at bounding box center [760, 383] width 1520 height 707
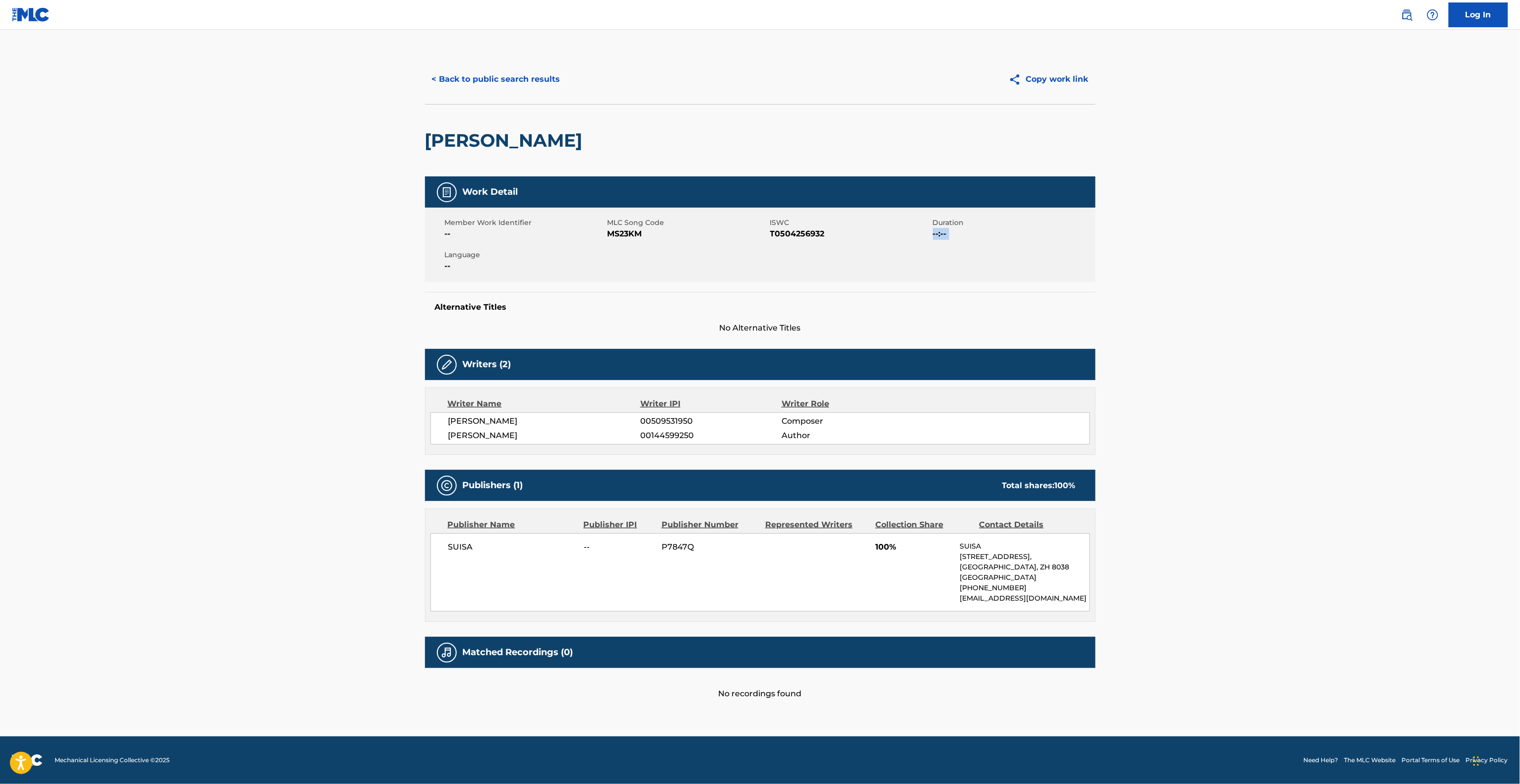
click at [1308, 241] on main "< Back to public search results Copy work link [PERSON_NAME] Work Detail Member…" at bounding box center [760, 383] width 1520 height 707
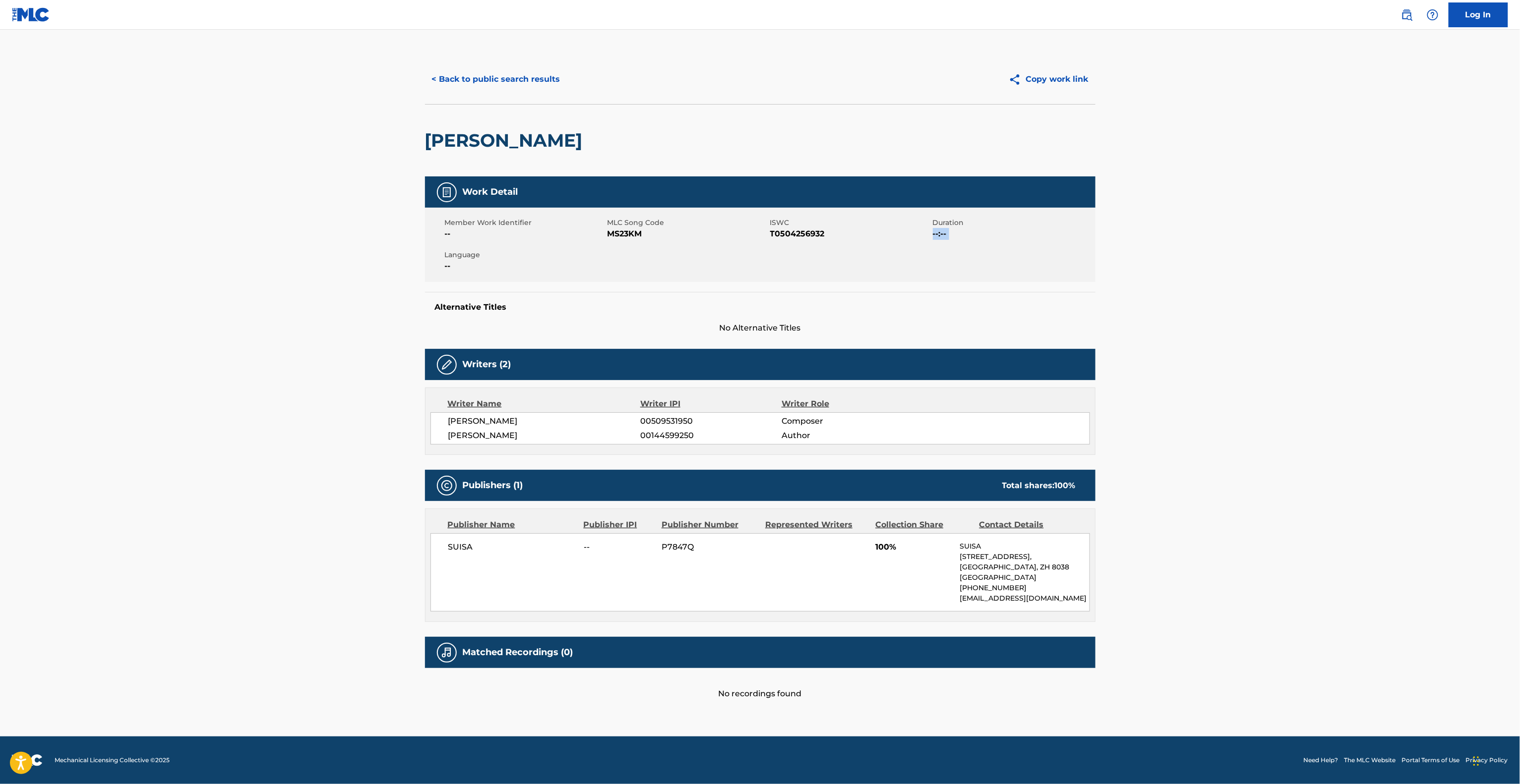
click at [1300, 249] on main "< Back to public search results Copy work link [PERSON_NAME] Work Detail Member…" at bounding box center [760, 383] width 1520 height 707
click at [1292, 242] on main "< Back to public search results Copy work link [PERSON_NAME] Work Detail Member…" at bounding box center [760, 383] width 1520 height 707
click at [1297, 247] on main "< Back to public search results Copy work link [PERSON_NAME] Work Detail Member…" at bounding box center [760, 383] width 1520 height 707
click at [1297, 245] on main "< Back to public search results Copy work link [PERSON_NAME] Work Detail Member…" at bounding box center [760, 383] width 1520 height 707
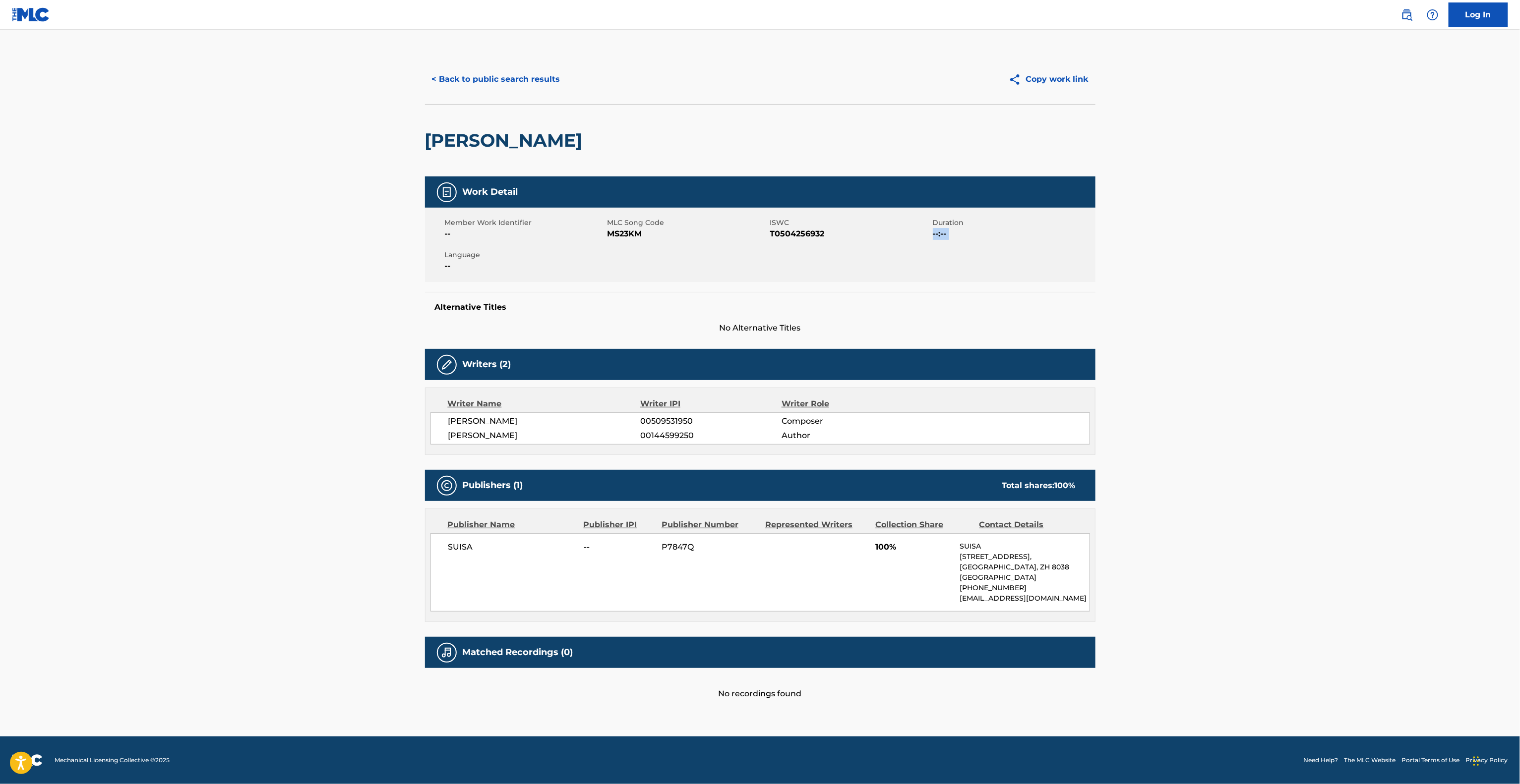
click at [1281, 233] on main "< Back to public search results Copy work link [PERSON_NAME] Work Detail Member…" at bounding box center [760, 383] width 1520 height 707
